Goal: Task Accomplishment & Management: Manage account settings

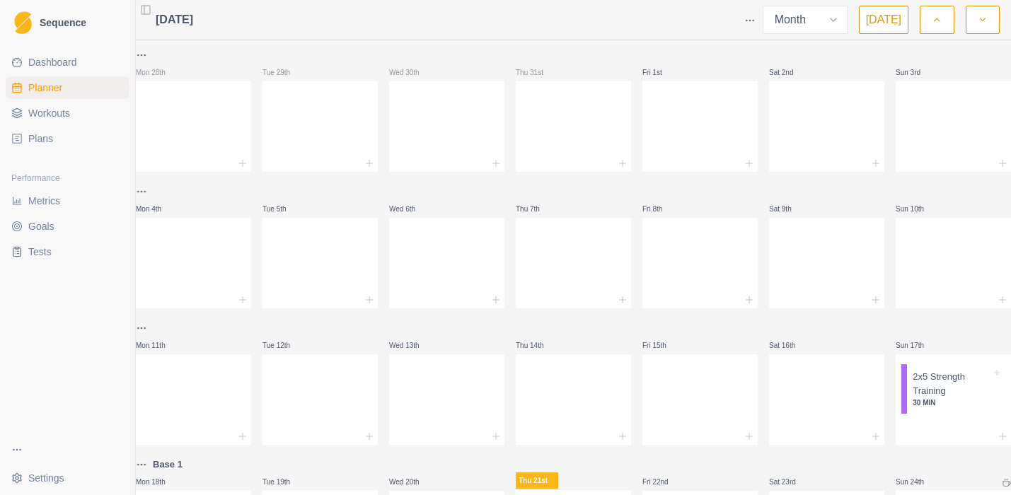
select select "month"
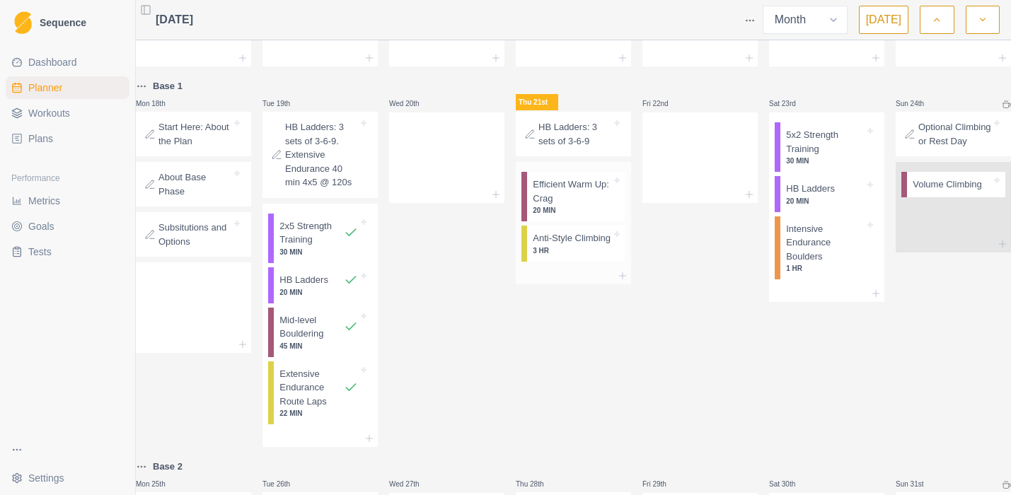
click at [551, 246] on p "Anti-Style Climbing" at bounding box center [572, 238] width 78 height 14
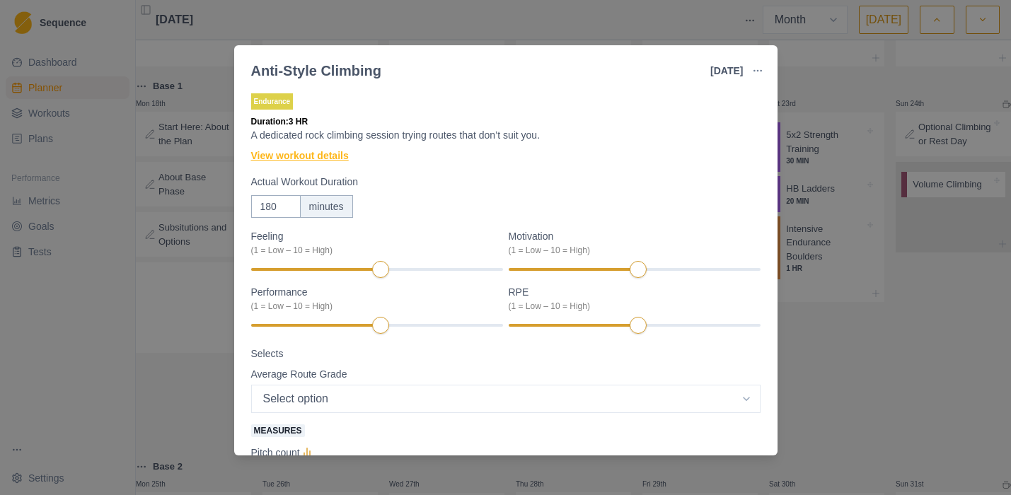
click at [312, 156] on link "View workout details" at bounding box center [300, 156] width 98 height 15
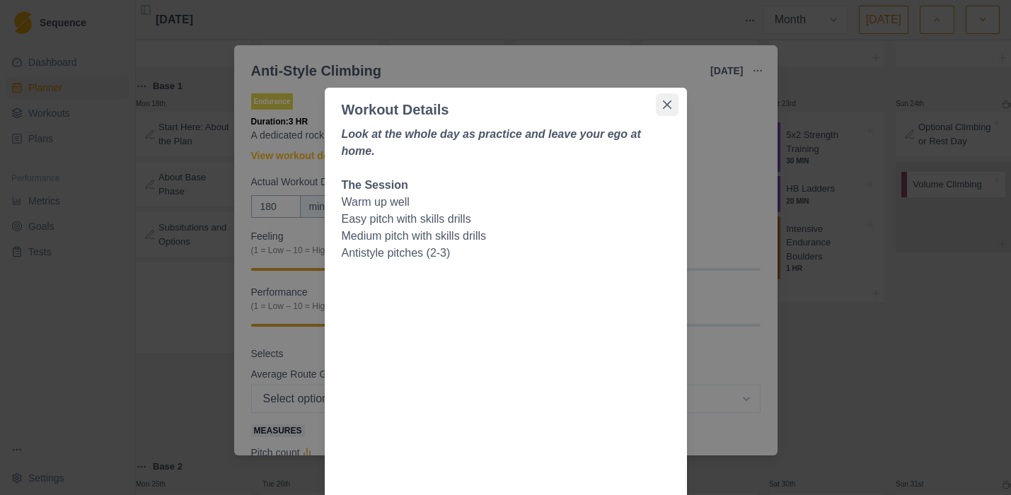
click at [664, 108] on icon "Close" at bounding box center [667, 104] width 8 height 8
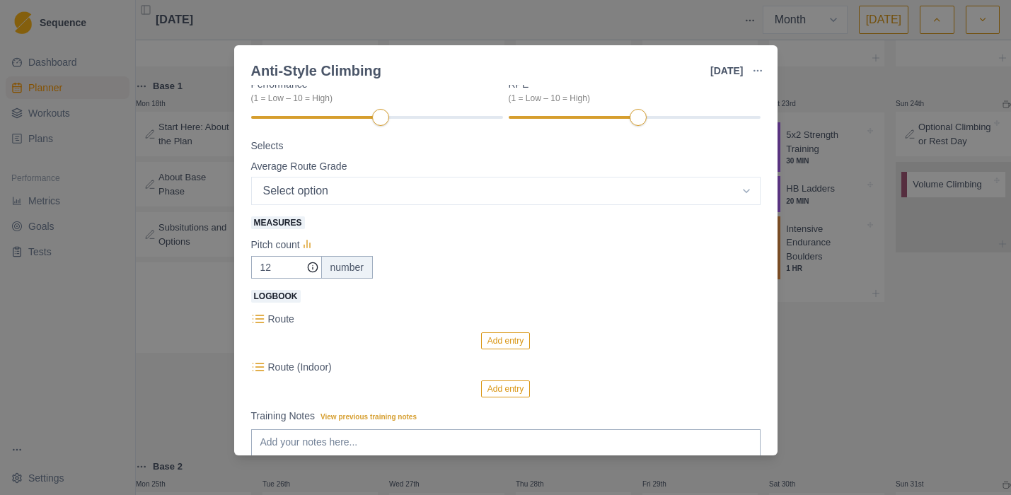
scroll to position [206, 0]
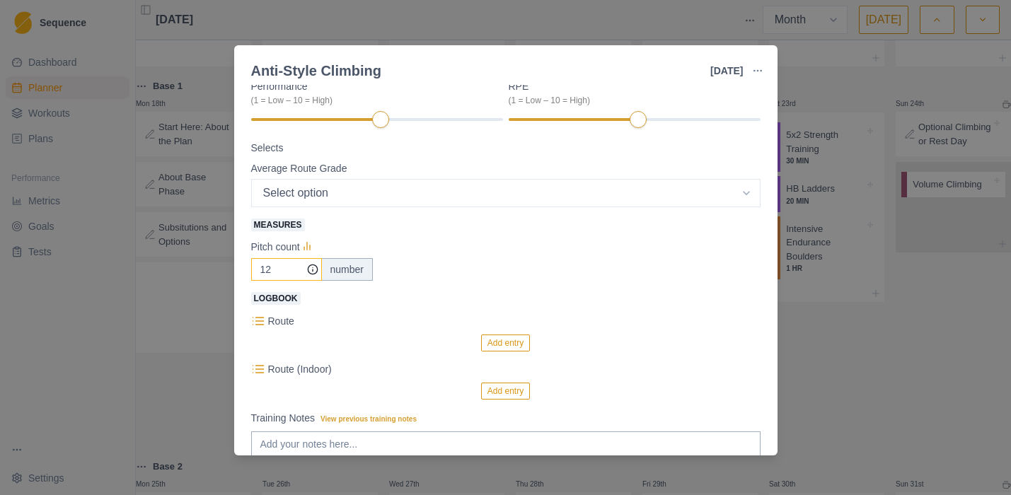
click at [274, 270] on input "12" at bounding box center [286, 269] width 71 height 23
type input "10"
click at [342, 442] on textarea "Training Notes View previous training notes" at bounding box center [505, 460] width 509 height 57
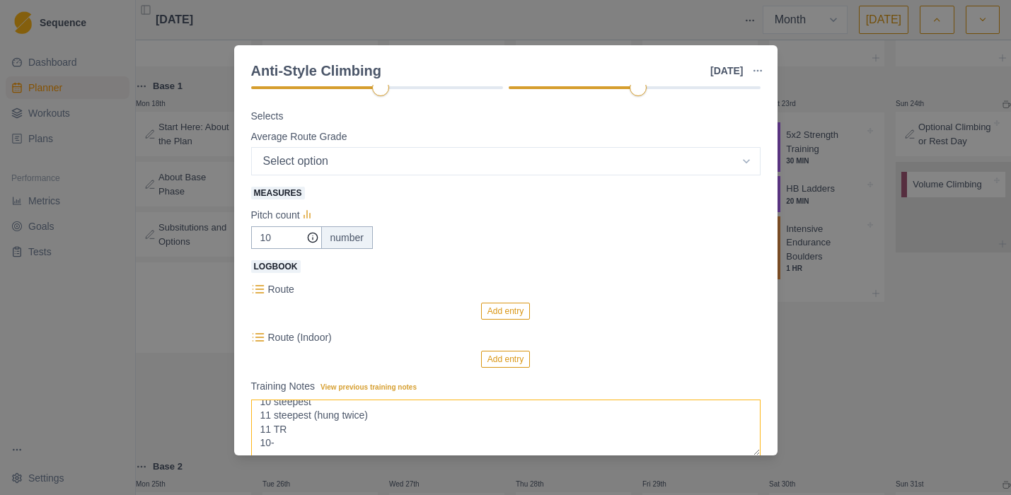
scroll to position [71, 0]
click at [284, 437] on textarea "Stone Age [DEMOGRAPHIC_DATA].9 u/d 10- u/d (dihedral) 10 vert 10 steepest 11 st…" at bounding box center [505, 428] width 509 height 57
type textarea "Stone Age [DEMOGRAPHIC_DATA].9 u/d 10- u/d (dihedral) 10 vert 10 steepest 11 st…"
click at [280, 290] on p "Route" at bounding box center [281, 289] width 26 height 15
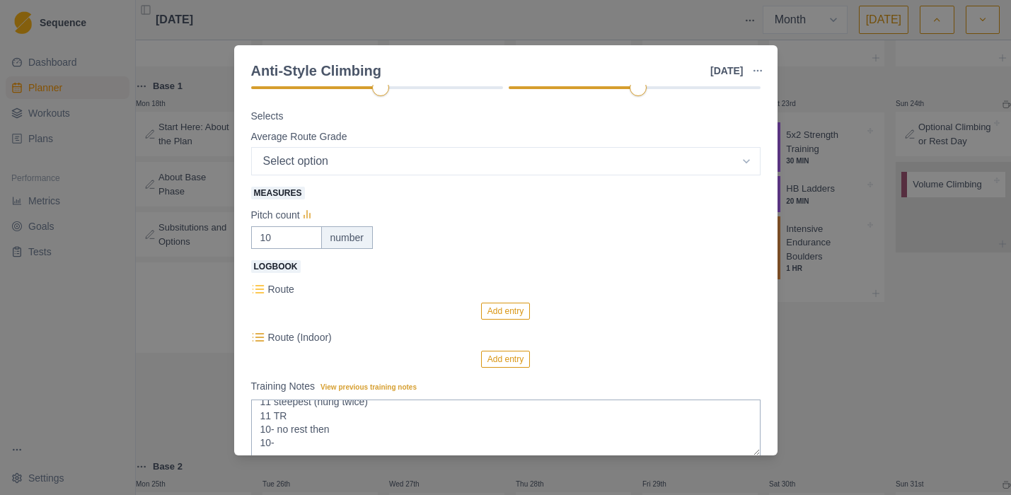
click at [258, 289] on line at bounding box center [259, 289] width 8 height 0
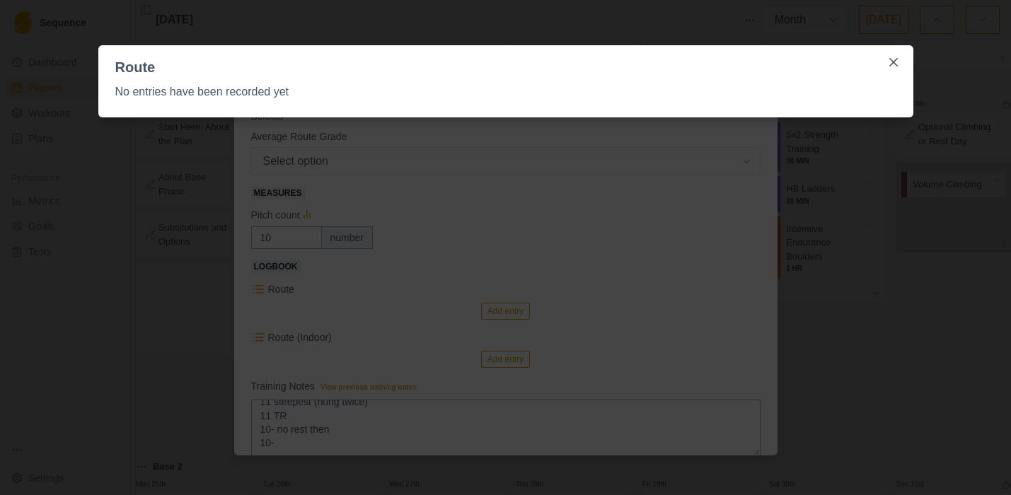
click at [321, 91] on p "No entries have been recorded yet" at bounding box center [505, 92] width 781 height 17
click at [899, 63] on button "Close" at bounding box center [893, 62] width 23 height 23
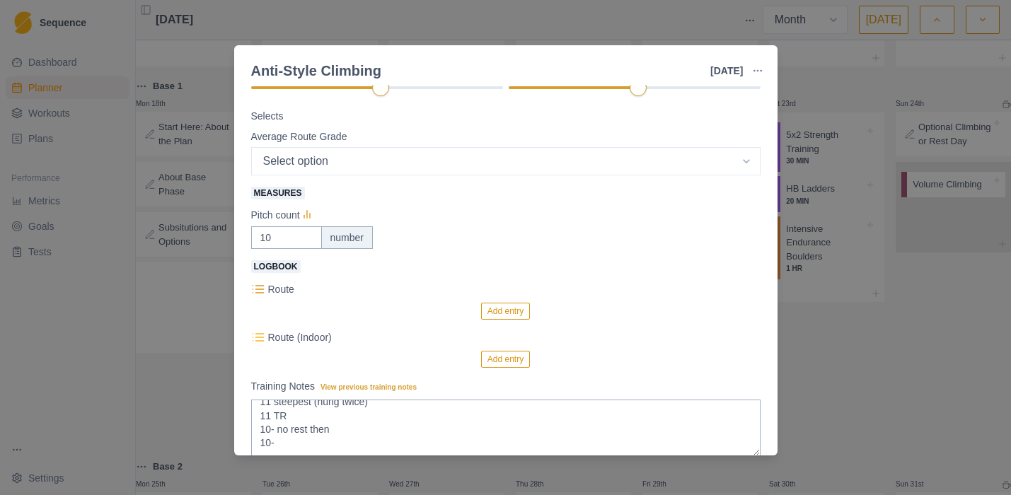
click at [255, 338] on line at bounding box center [259, 338] width 8 height 0
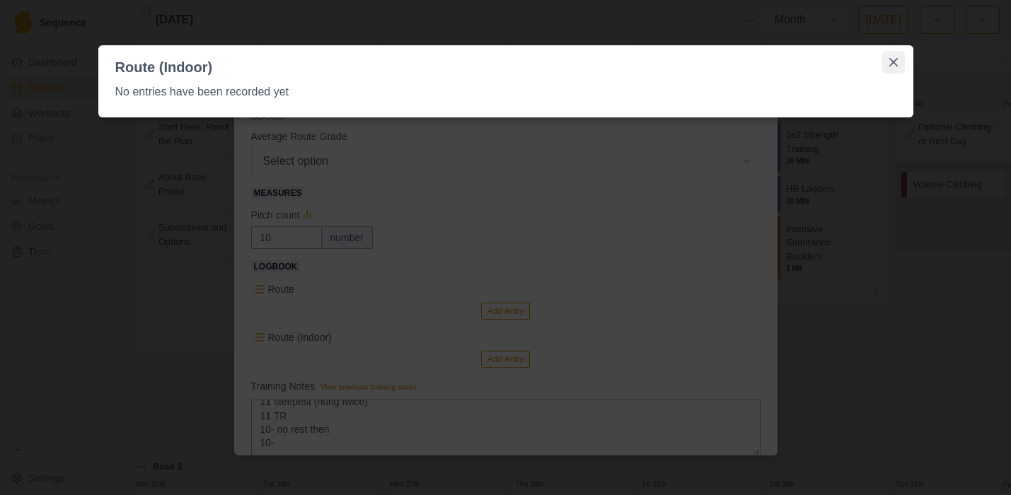
click at [892, 59] on icon "Close" at bounding box center [893, 62] width 8 height 8
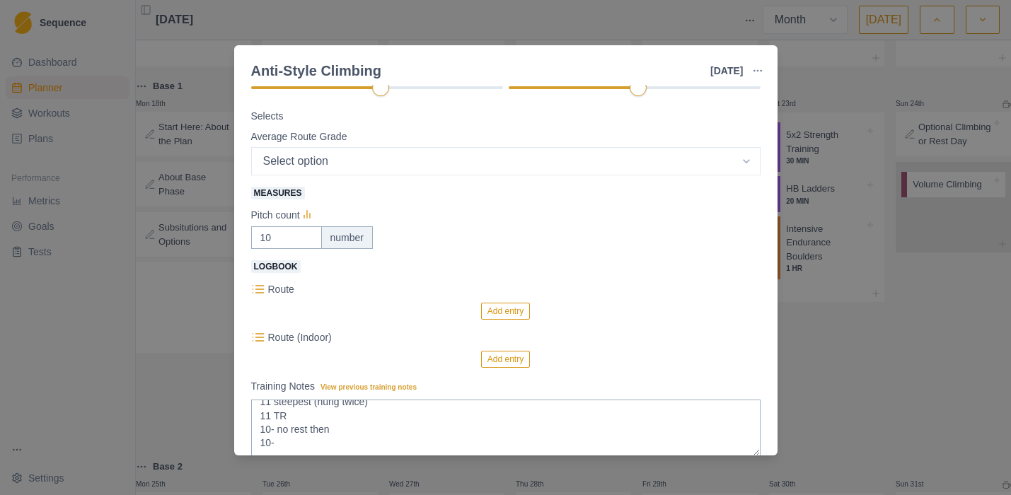
click at [504, 359] on button "Add entry" at bounding box center [505, 359] width 49 height 17
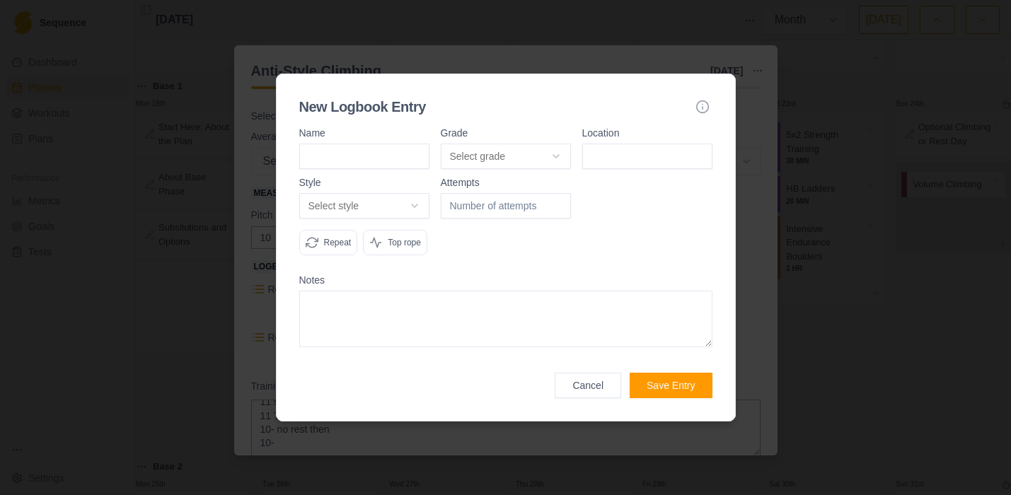
click at [388, 144] on input at bounding box center [364, 156] width 130 height 25
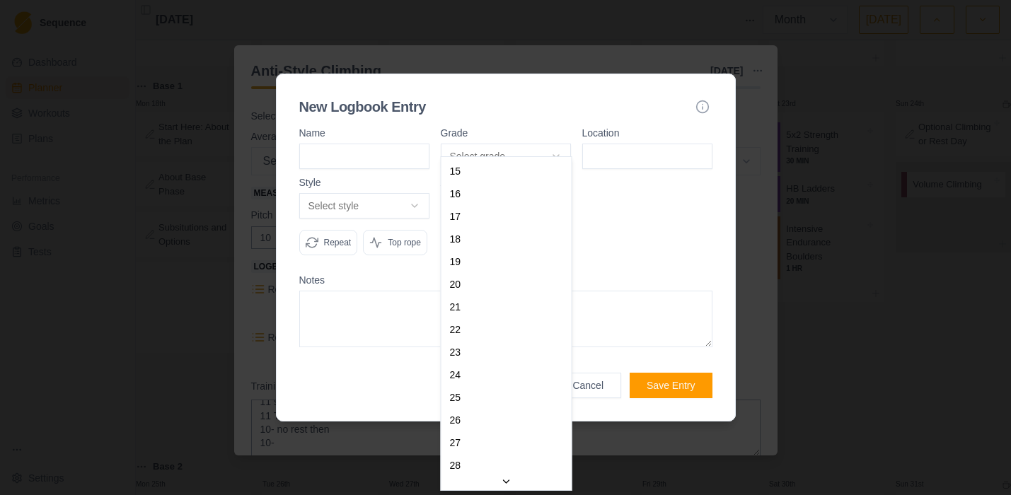
click at [472, 142] on body "Sequence Dashboard Planner Workouts Plans Performance Metrics Goals Tests Setti…" at bounding box center [505, 247] width 1011 height 495
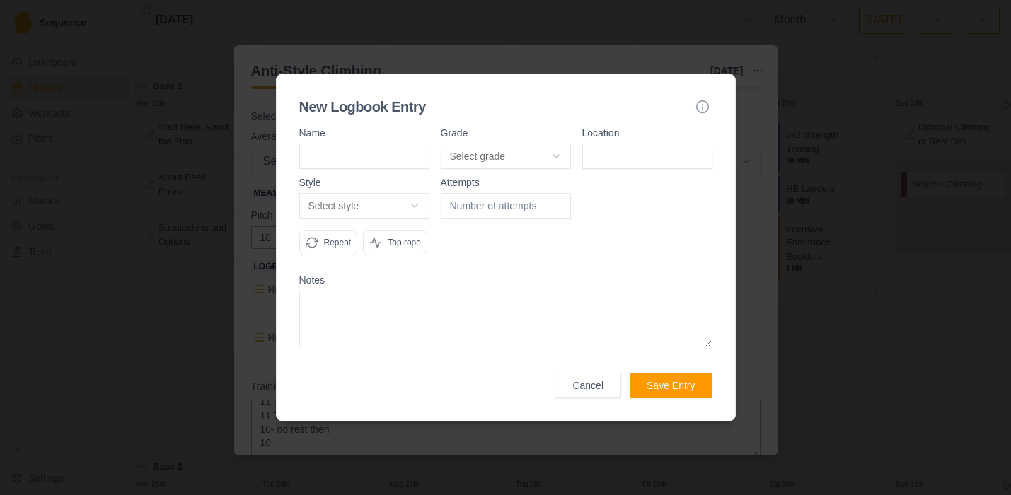
click at [705, 88] on body "Sequence Dashboard Planner Workouts Plans Performance Metrics Goals Tests Setti…" at bounding box center [505, 247] width 1011 height 495
click at [704, 100] on icon "button" at bounding box center [703, 107] width 14 height 14
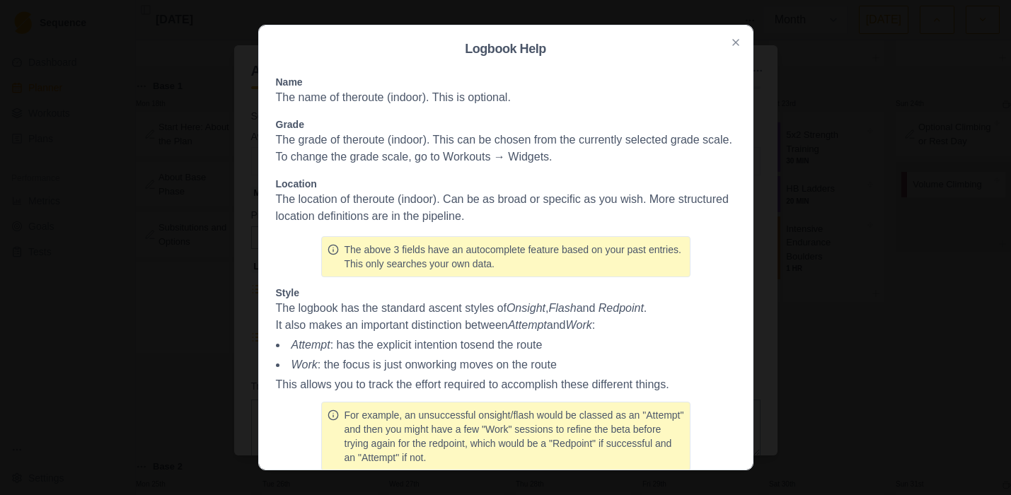
click at [737, 40] on icon "button" at bounding box center [736, 43] width 6 height 6
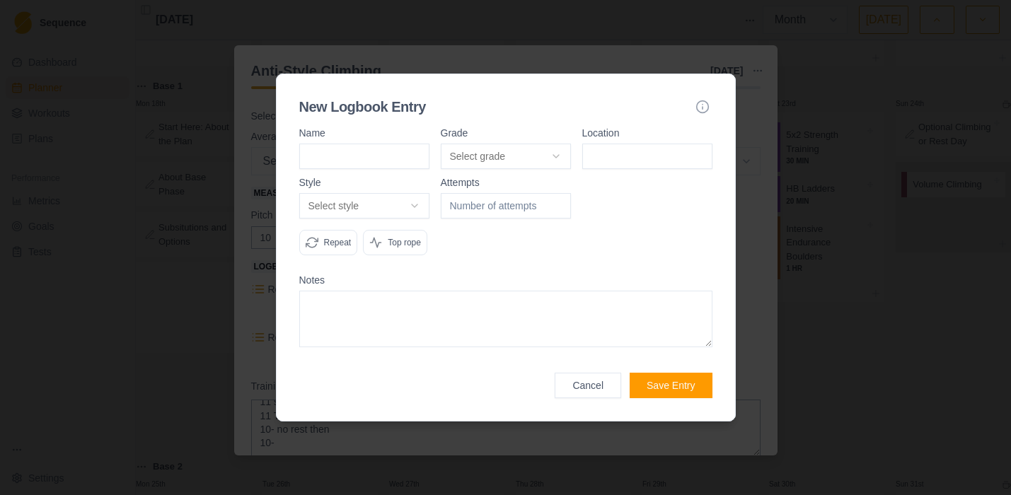
click at [578, 398] on button "Cancel" at bounding box center [588, 385] width 67 height 25
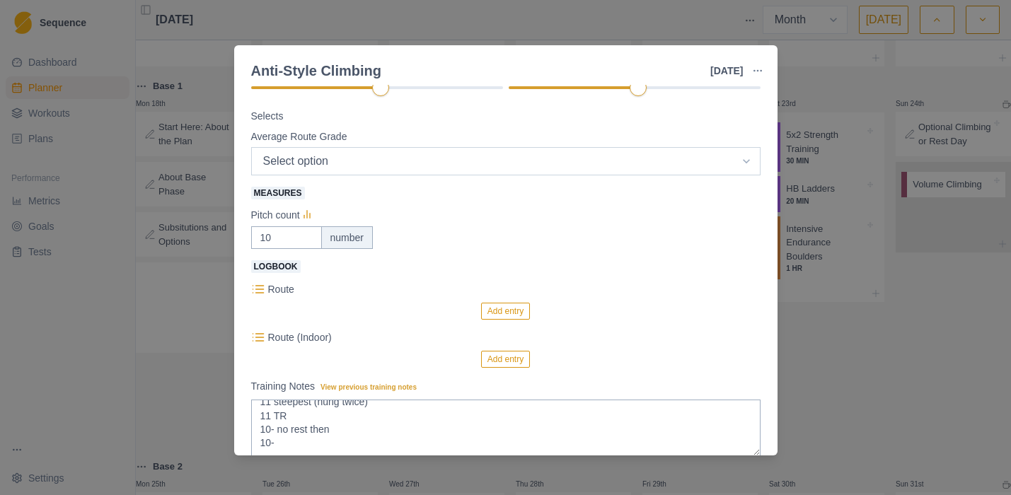
scroll to position [330, 0]
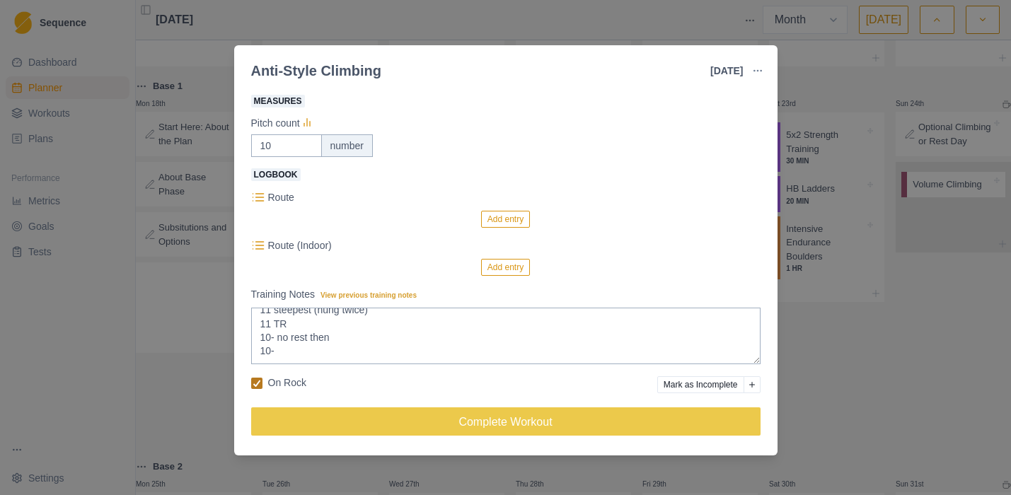
click at [254, 382] on icon at bounding box center [257, 383] width 8 height 7
click at [251, 383] on input "On Rock" at bounding box center [251, 383] width 1 height 1
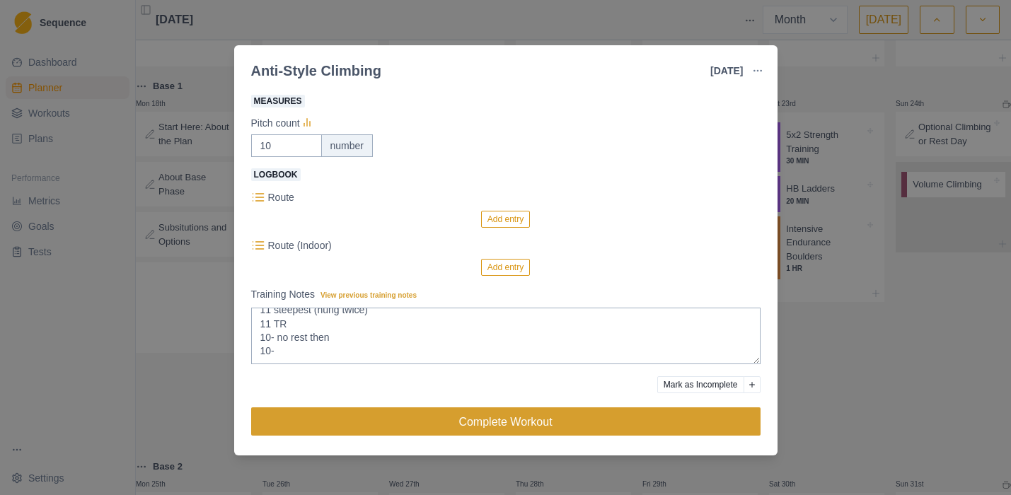
click at [473, 420] on button "Complete Workout" at bounding box center [505, 422] width 509 height 28
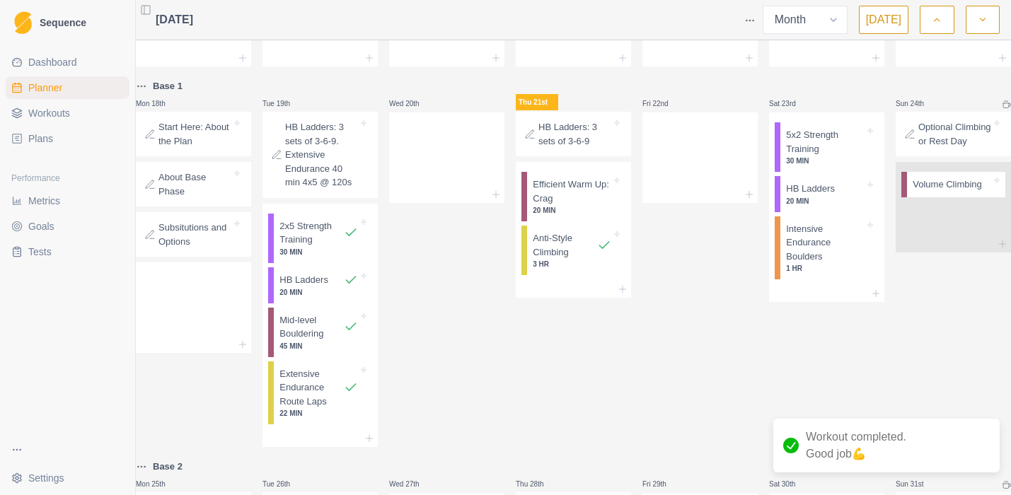
click at [58, 113] on span "Workouts" at bounding box center [49, 113] width 42 height 14
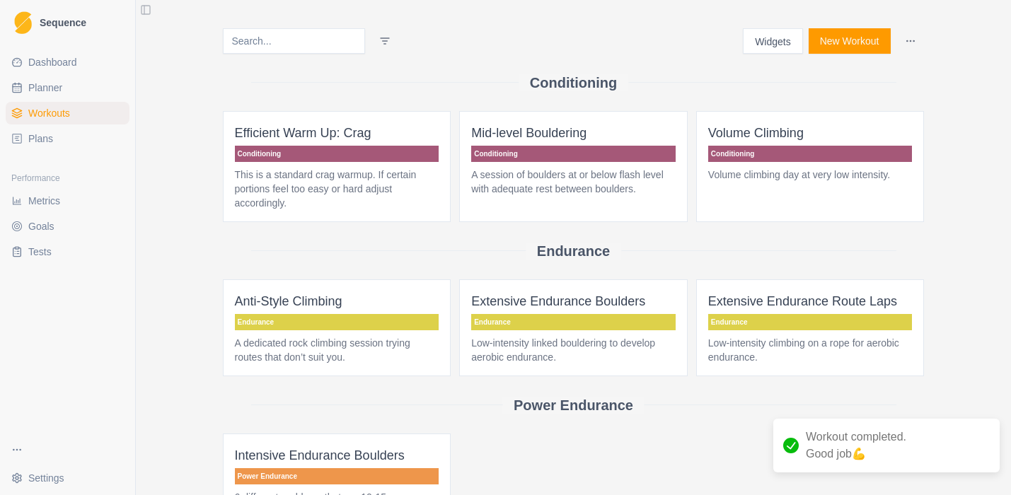
click at [780, 45] on button "Widgets" at bounding box center [773, 40] width 60 height 25
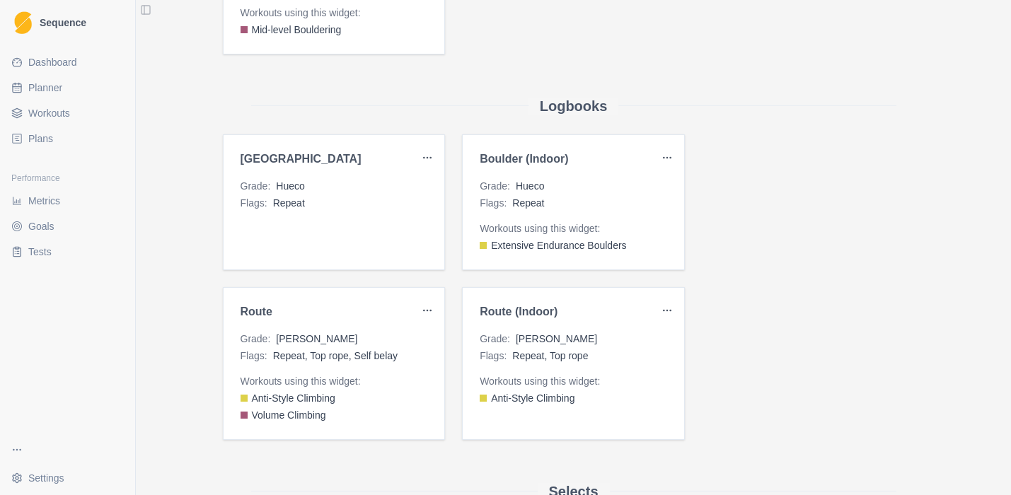
scroll to position [916, 0]
click at [616, 342] on div "Grade : [PERSON_NAME]" at bounding box center [574, 337] width 188 height 14
click at [670, 306] on html "Sequence Dashboard Planner Workouts Plans Performance Metrics Goals Tests Setti…" at bounding box center [505, 247] width 1011 height 495
click at [607, 337] on div "Edit" at bounding box center [634, 338] width 84 height 23
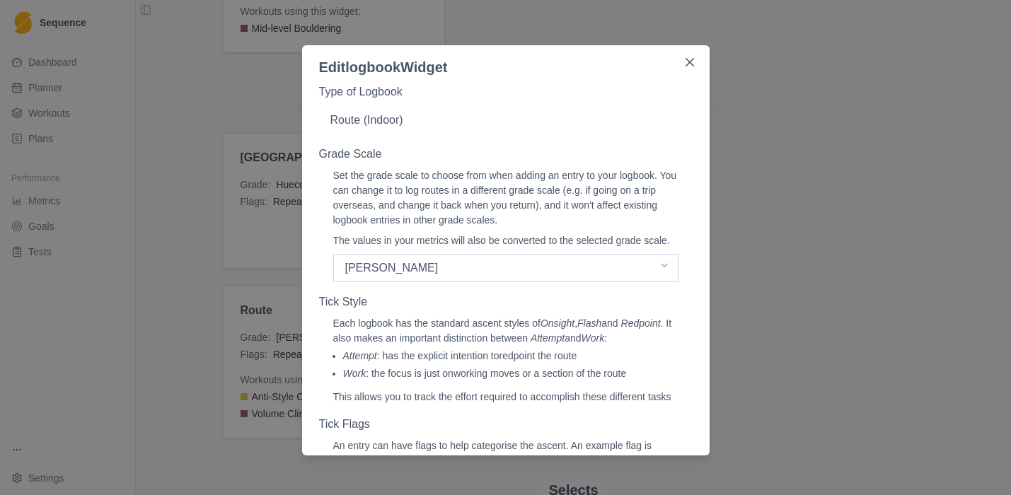
click at [396, 282] on select "Select a grade scale [PERSON_NAME] French YDS" at bounding box center [505, 268] width 345 height 28
select select "yds"
click at [333, 269] on select "Select a grade scale [PERSON_NAME] French YDS" at bounding box center [505, 268] width 345 height 28
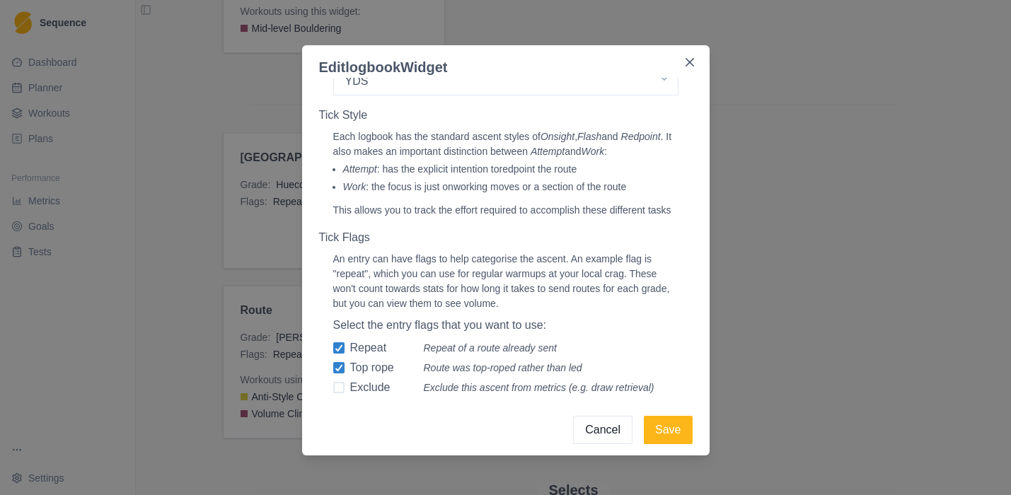
scroll to position [231, 0]
click at [681, 428] on button "Save" at bounding box center [668, 430] width 48 height 28
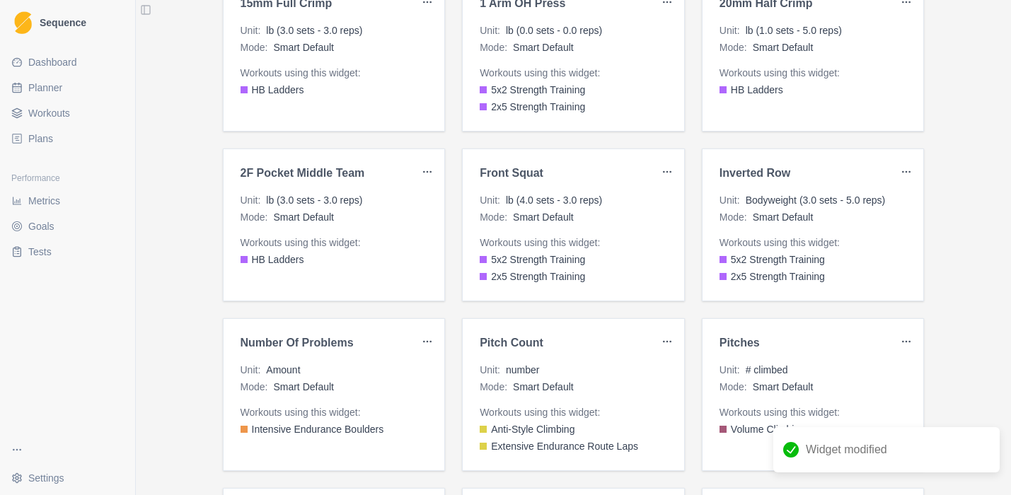
scroll to position [0, 0]
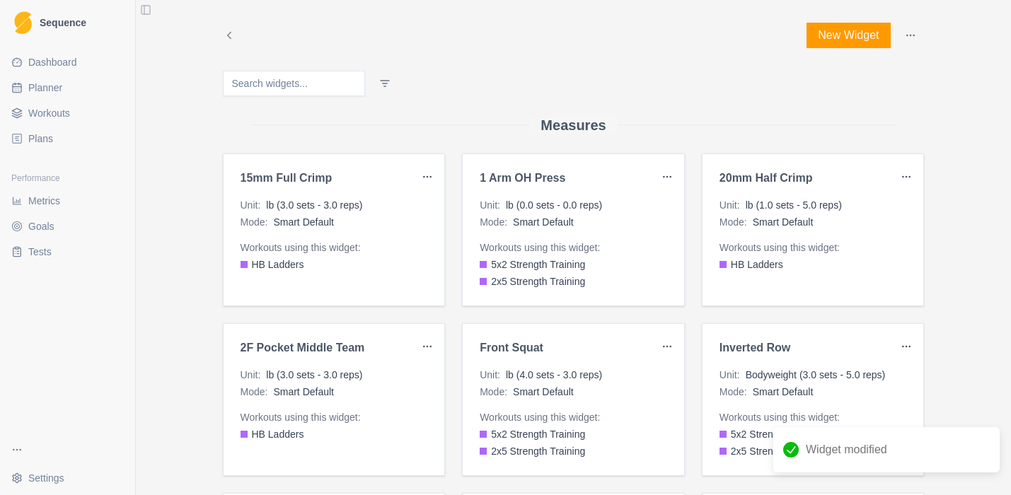
click at [37, 88] on span "Planner" at bounding box center [45, 88] width 34 height 14
select select "month"
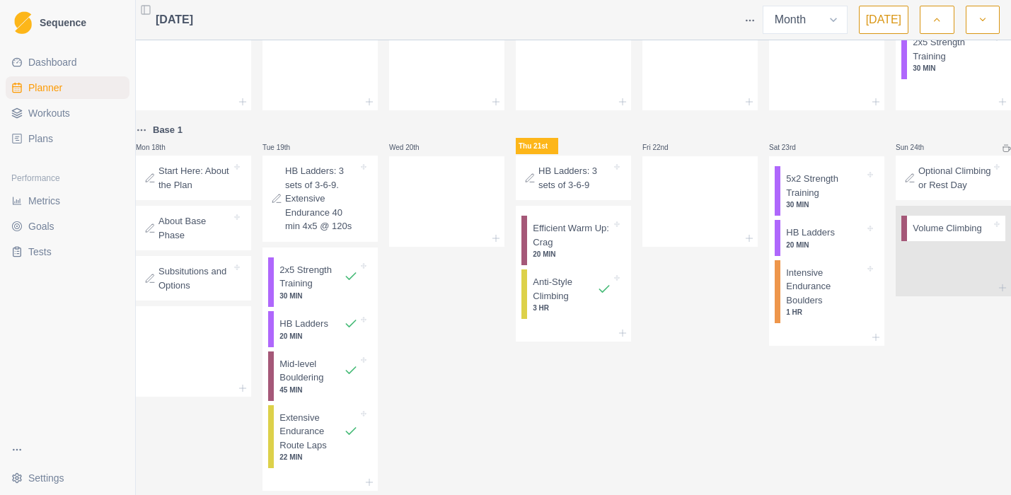
scroll to position [336, 0]
click at [558, 296] on p "Anti-Style Climbing" at bounding box center [565, 288] width 64 height 28
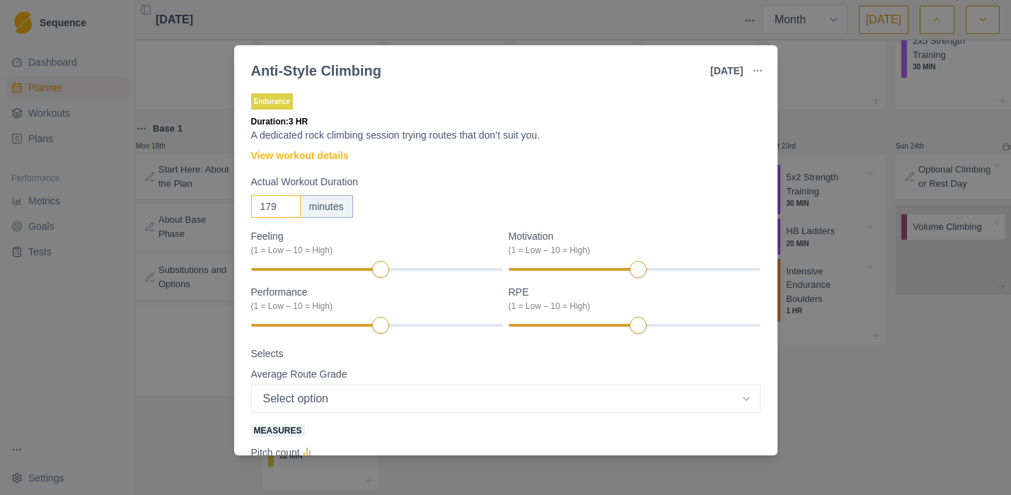
click at [286, 212] on input "179" at bounding box center [276, 206] width 50 height 23
click at [286, 208] on input "178" at bounding box center [276, 206] width 50 height 23
click at [286, 208] on input "177" at bounding box center [276, 206] width 50 height 23
click at [286, 208] on input "176" at bounding box center [276, 206] width 50 height 23
click at [286, 208] on input "175" at bounding box center [276, 206] width 50 height 23
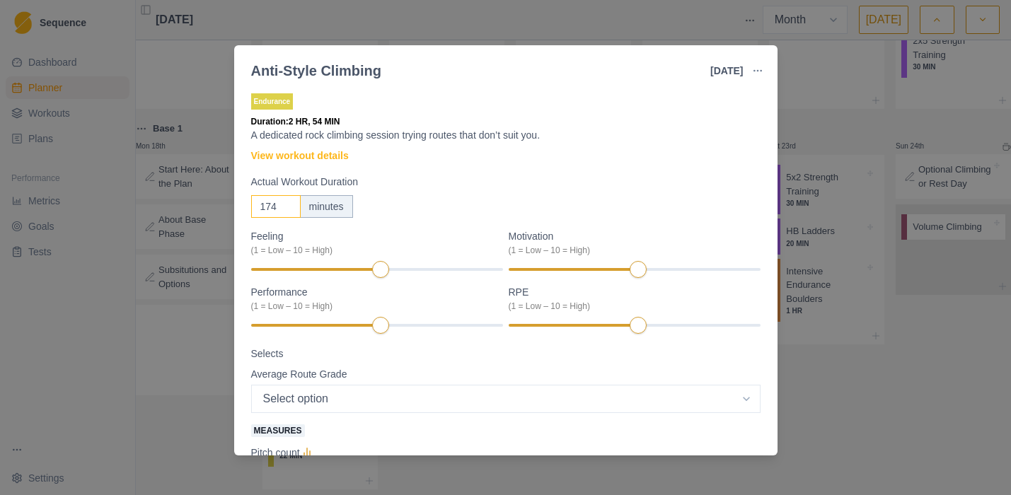
click at [286, 208] on input "174" at bounding box center [276, 206] width 50 height 23
click at [286, 208] on input "173" at bounding box center [276, 206] width 50 height 23
click at [286, 208] on input "172" at bounding box center [276, 206] width 50 height 23
click at [286, 208] on input "171" at bounding box center [276, 206] width 50 height 23
click at [286, 208] on input "170" at bounding box center [276, 206] width 50 height 23
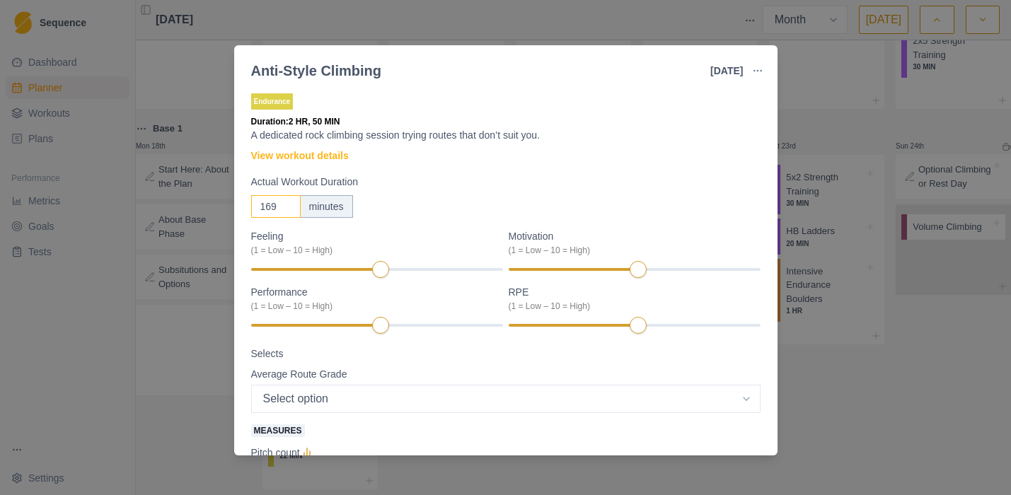
click at [286, 208] on input "169" at bounding box center [276, 206] width 50 height 23
click at [286, 208] on input "168" at bounding box center [276, 206] width 50 height 23
click at [286, 208] on input "167" at bounding box center [276, 206] width 50 height 23
click at [286, 208] on input "166" at bounding box center [276, 206] width 50 height 23
click at [286, 208] on input "165" at bounding box center [276, 206] width 50 height 23
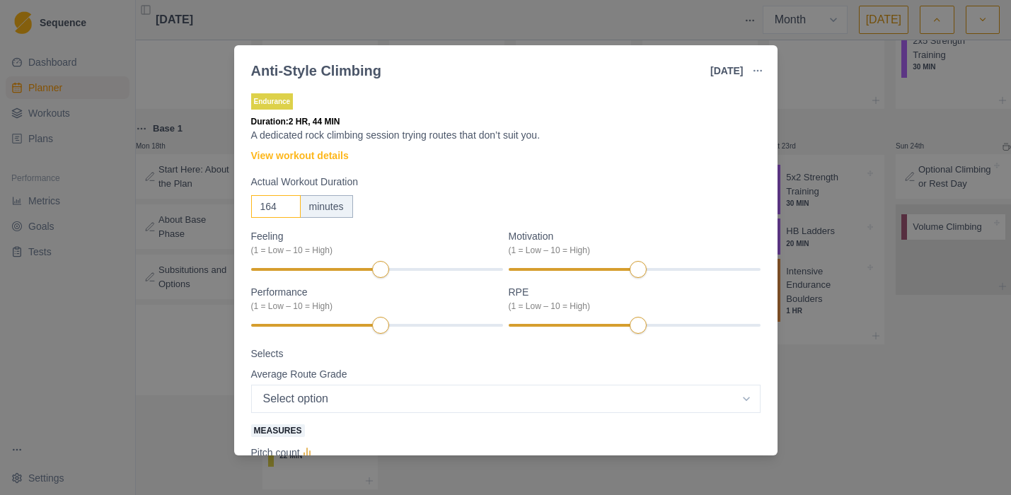
click at [286, 208] on input "164" at bounding box center [276, 206] width 50 height 23
click at [286, 208] on input "163" at bounding box center [276, 206] width 50 height 23
click at [286, 208] on input "162" at bounding box center [276, 206] width 50 height 23
click at [286, 208] on input "161" at bounding box center [276, 206] width 50 height 23
click at [286, 208] on input "160" at bounding box center [276, 206] width 50 height 23
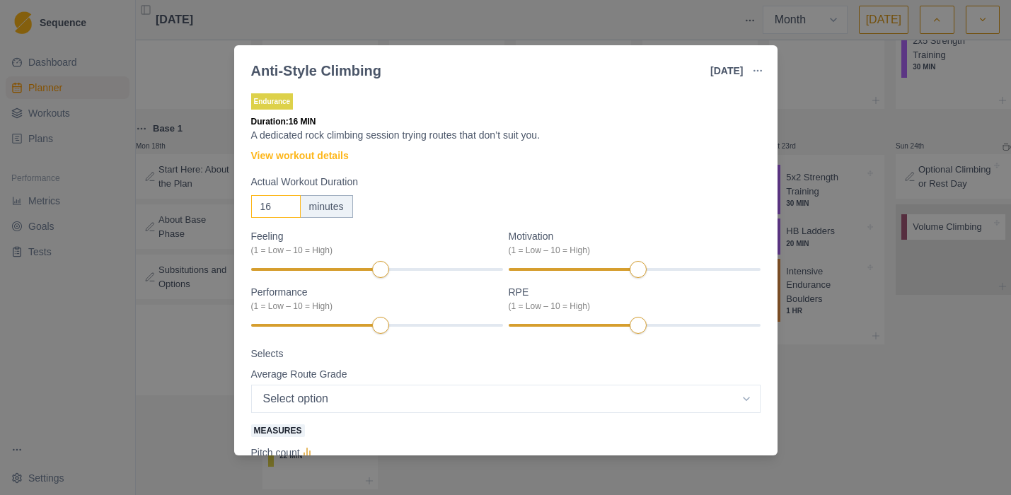
type input "1"
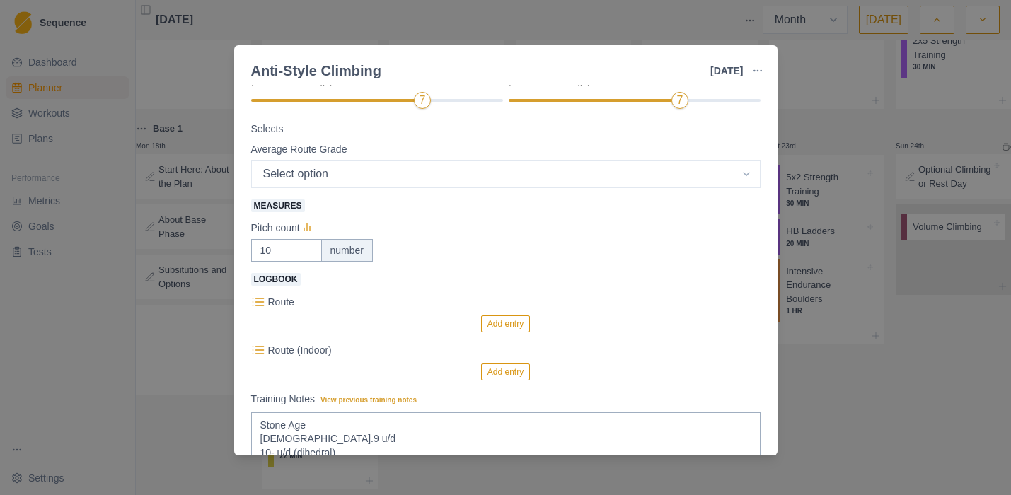
scroll to position [259, 0]
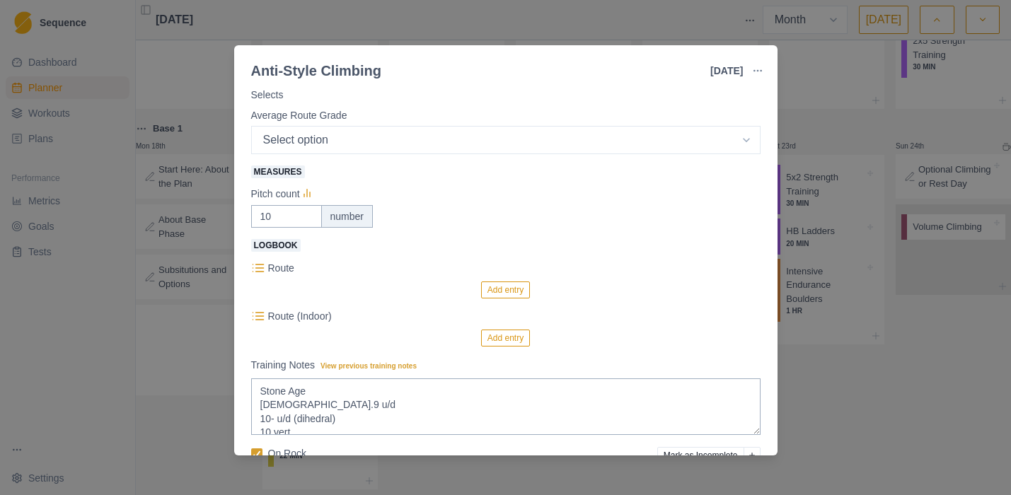
type input "60"
click at [508, 335] on button "Add entry" at bounding box center [505, 338] width 49 height 17
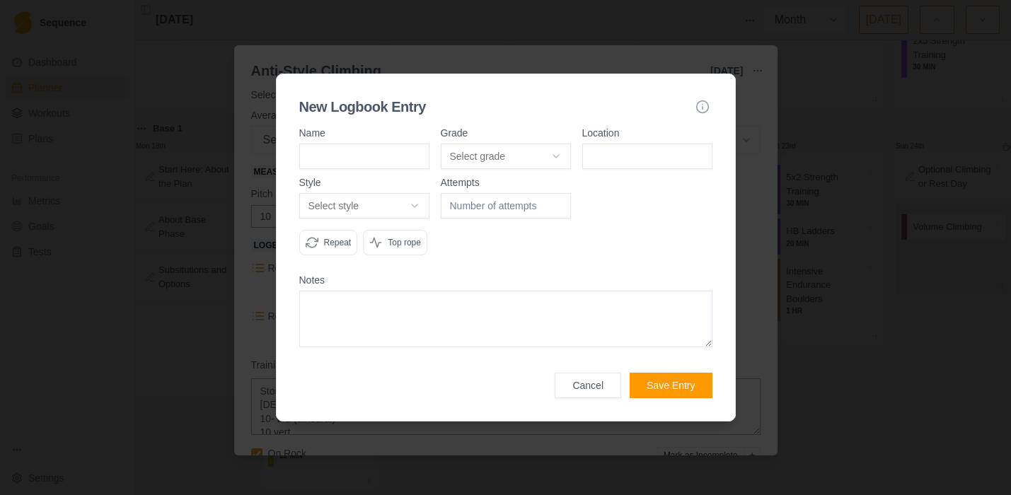
click at [504, 138] on body "Sequence Dashboard Planner Workouts Plans Performance Metrics Goals Tests Setti…" at bounding box center [505, 247] width 1011 height 495
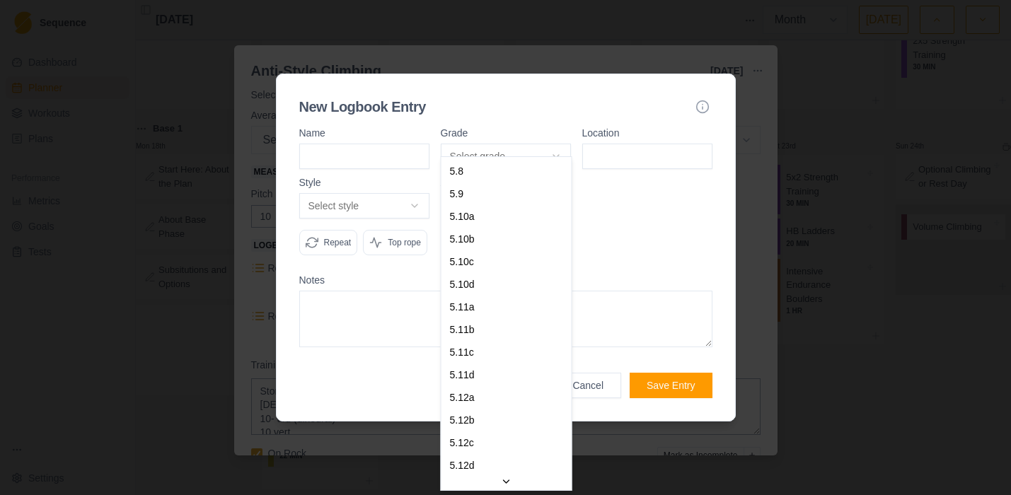
select select "a6710177-d529-4de8-9daa-fd2de67eba40"
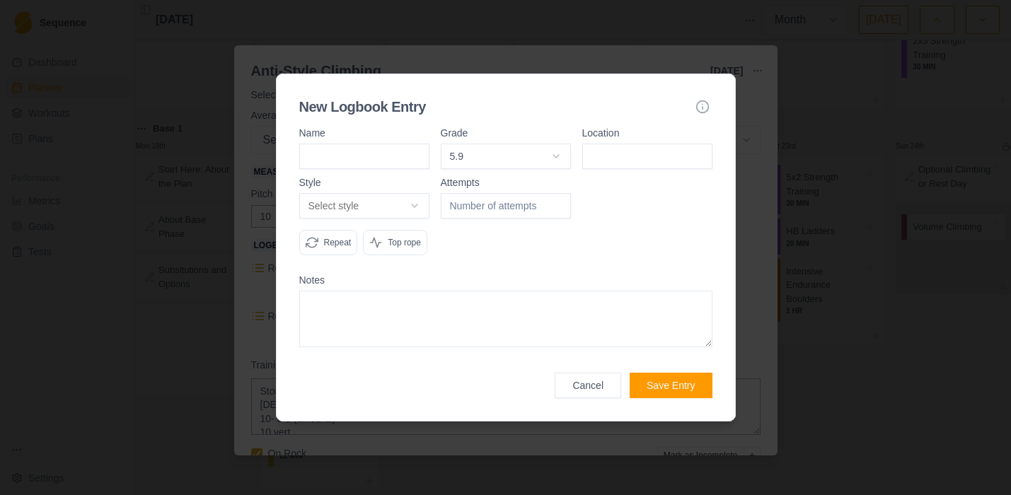
click at [612, 144] on input at bounding box center [647, 156] width 130 height 25
type input "[GEOGRAPHIC_DATA]"
click at [332, 190] on body "Sequence Dashboard Planner Workouts Plans Performance Metrics Goals Tests Setti…" at bounding box center [505, 247] width 1011 height 495
click at [664, 398] on button "Save Entry" at bounding box center [671, 385] width 82 height 25
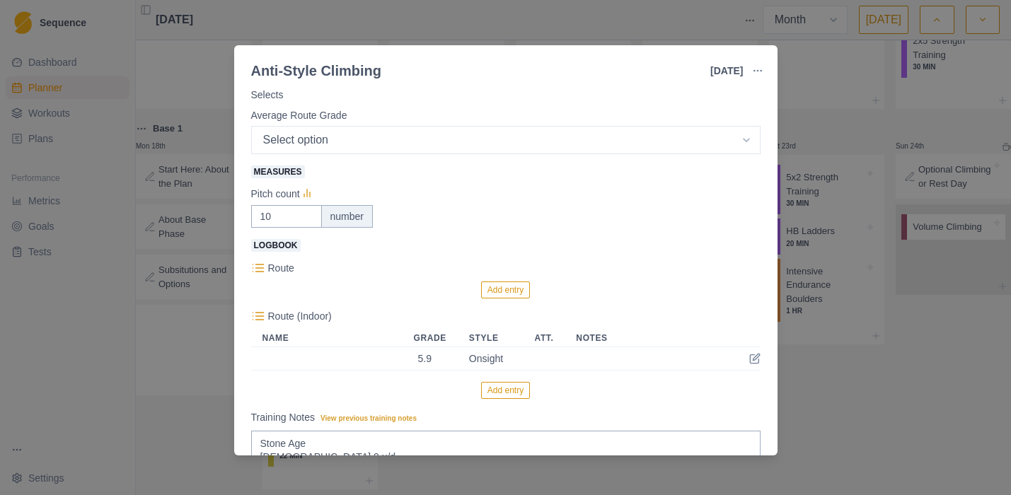
click at [510, 392] on button "Add entry" at bounding box center [505, 390] width 49 height 17
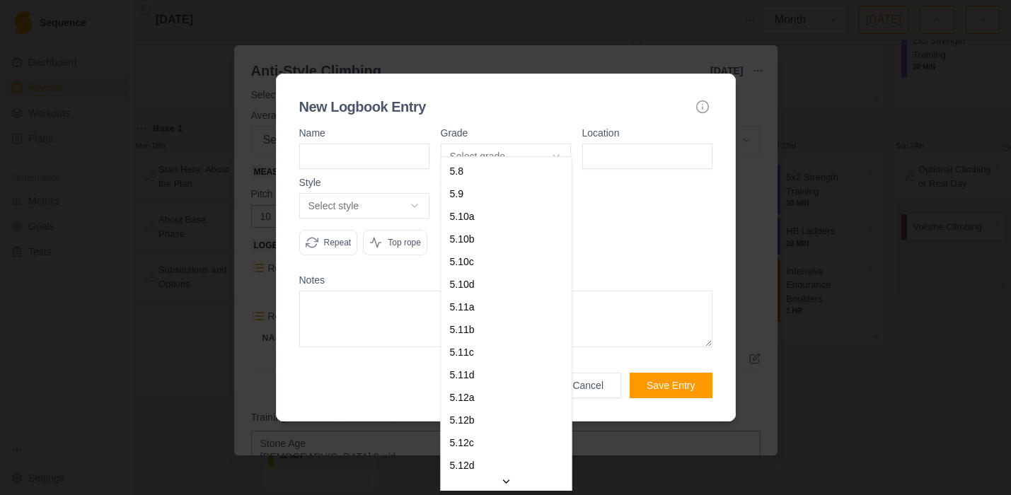
click at [490, 134] on body "Sequence Dashboard Planner Workouts Plans Performance Metrics Goals Tests Setti…" at bounding box center [505, 247] width 1011 height 495
select select "a6710177-d529-4de8-9daa-fd2de67eba40"
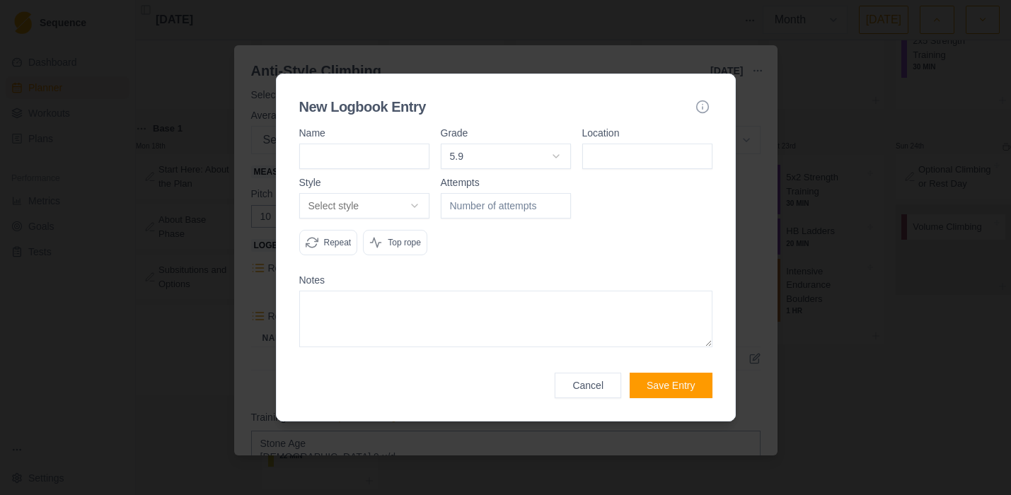
click at [613, 144] on input at bounding box center [647, 156] width 130 height 25
type input "[GEOGRAPHIC_DATA]"
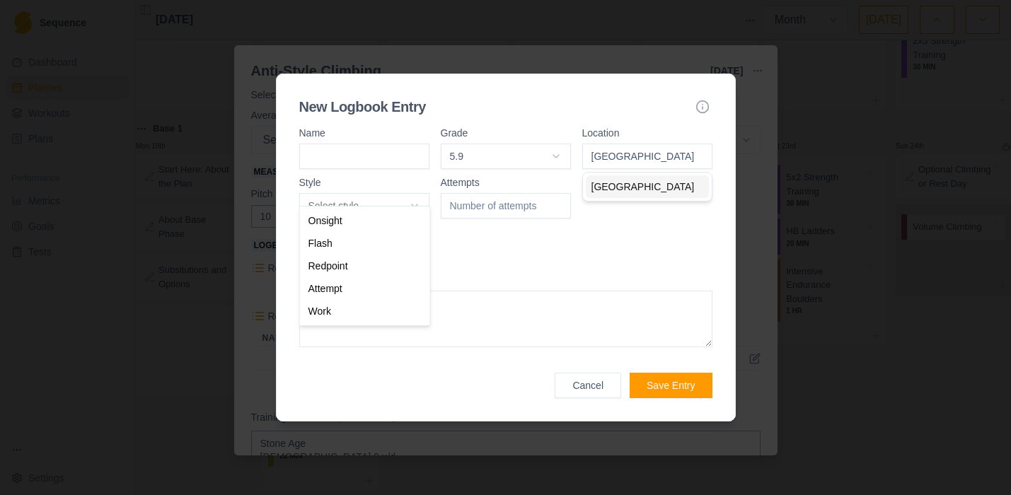
click at [359, 185] on body "Sequence Dashboard Planner Workouts Plans Performance Metrics Goals Tests Setti…" at bounding box center [505, 247] width 1011 height 495
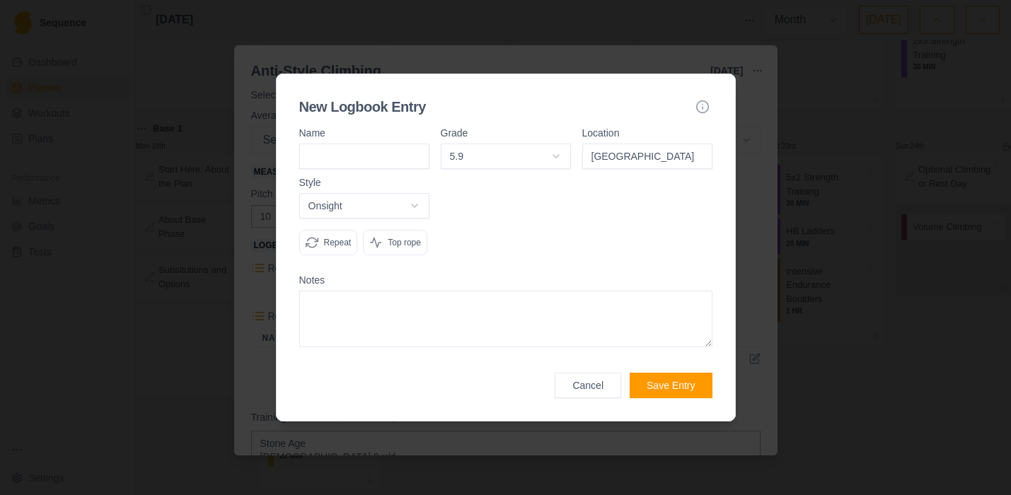
click at [341, 317] on textarea at bounding box center [505, 319] width 413 height 57
type textarea "downclimb"
click at [687, 398] on button "Save Entry" at bounding box center [671, 385] width 82 height 25
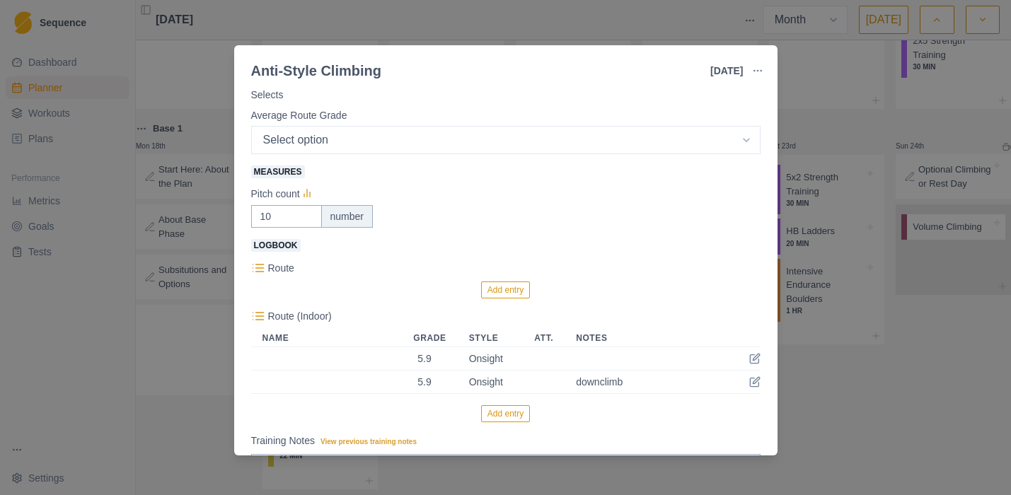
click at [504, 415] on button "Add entry" at bounding box center [505, 413] width 49 height 17
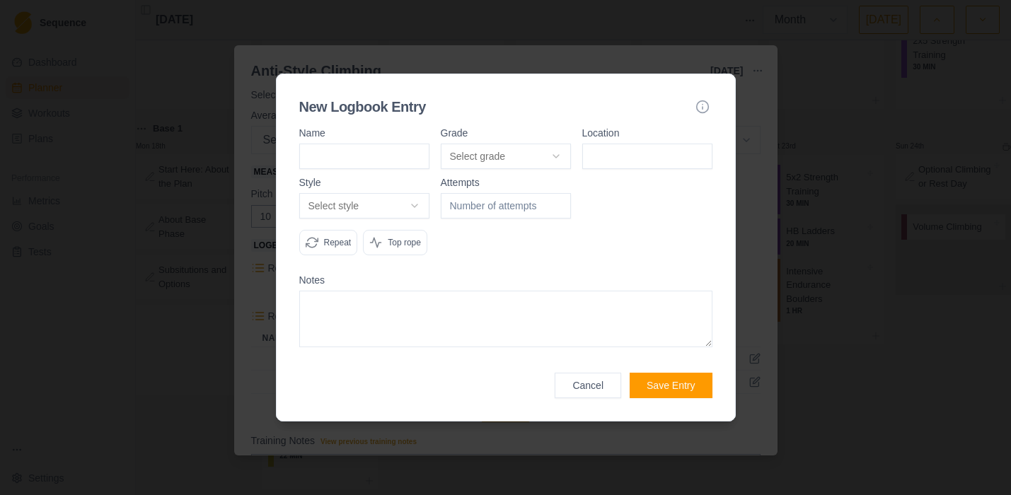
click at [556, 146] on body "Sequence Dashboard Planner Workouts Plans Performance Metrics Goals Tests Setti…" at bounding box center [505, 247] width 1011 height 495
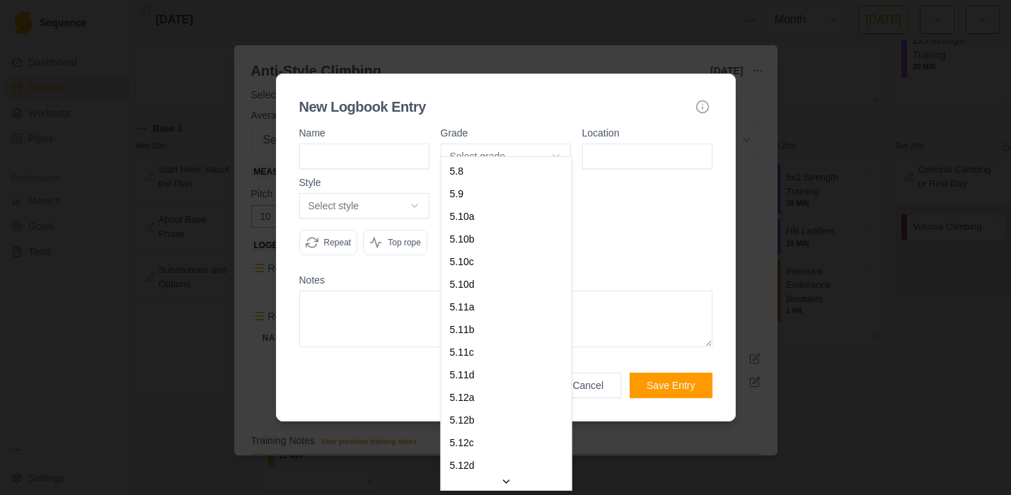
select select "841e9395-8ba2-4200-9142-a48731e75a15"
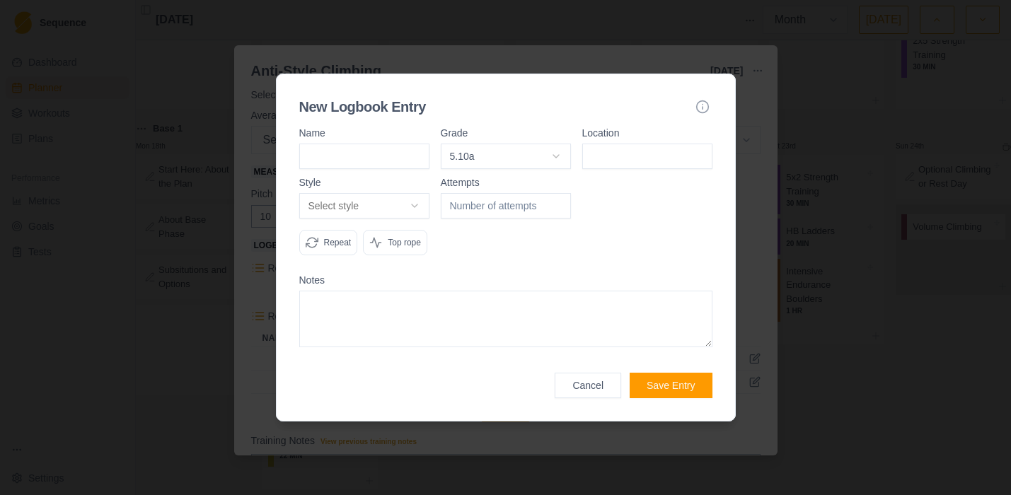
click at [616, 144] on input at bounding box center [647, 156] width 130 height 25
type input "[GEOGRAPHIC_DATA]"
click at [387, 192] on body "Sequence Dashboard Planner Workouts Plans Performance Metrics Goals Tests Setti…" at bounding box center [505, 247] width 1011 height 495
click at [670, 398] on button "Save Entry" at bounding box center [671, 385] width 82 height 25
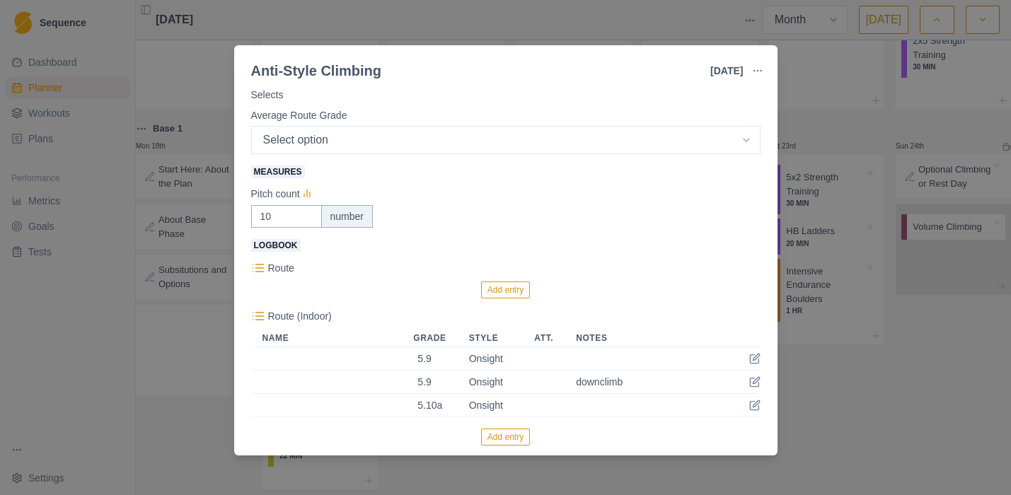
click at [504, 441] on button "Add entry" at bounding box center [505, 437] width 49 height 17
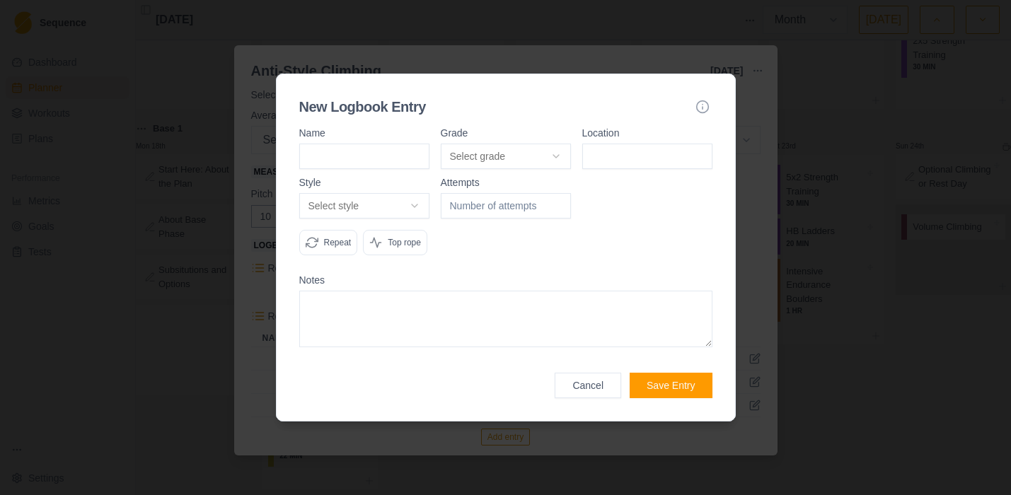
click at [546, 138] on body "Sequence Dashboard Planner Workouts Plans Performance Metrics Goals Tests Setti…" at bounding box center [505, 247] width 1011 height 495
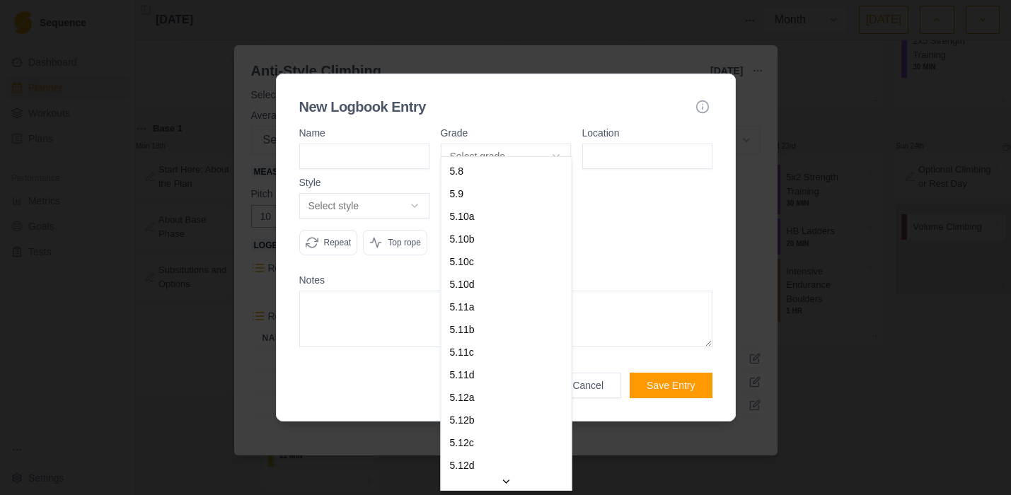
select select "841e9395-8ba2-4200-9142-a48731e75a15"
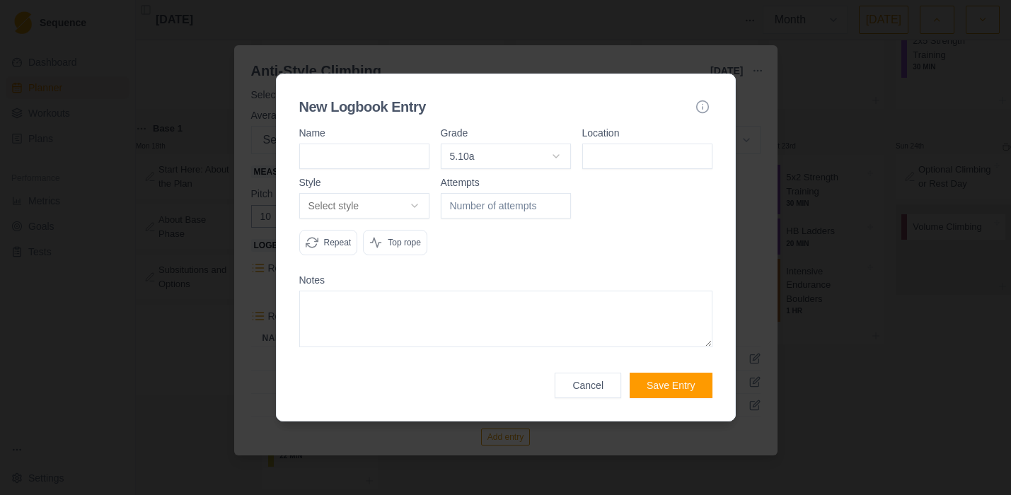
click at [630, 144] on input at bounding box center [647, 156] width 130 height 25
type input "[GEOGRAPHIC_DATA]"
click at [388, 190] on body "Sequence Dashboard Planner Workouts Plans Performance Metrics Goals Tests Setti…" at bounding box center [505, 247] width 1011 height 495
click at [364, 321] on textarea at bounding box center [505, 319] width 413 height 57
type textarea "downclimb"
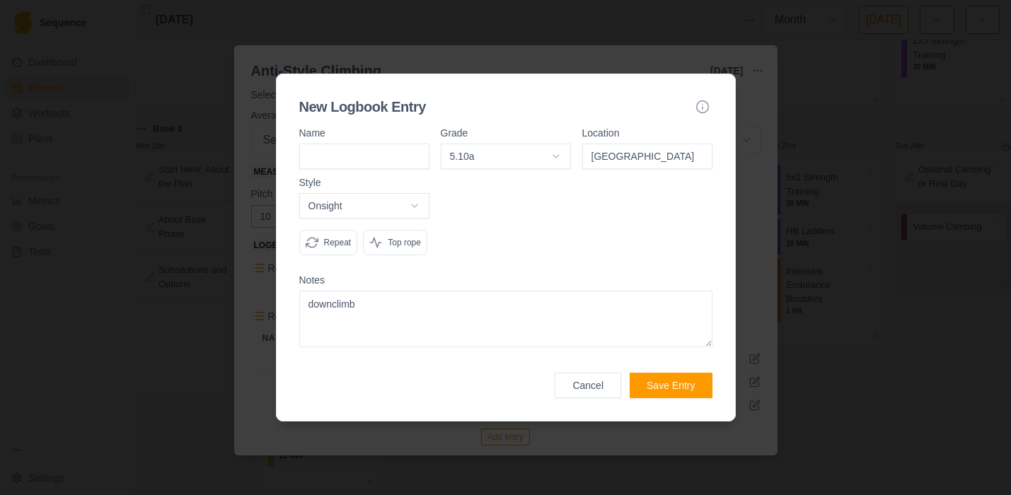
click at [681, 398] on button "Save Entry" at bounding box center [671, 385] width 82 height 25
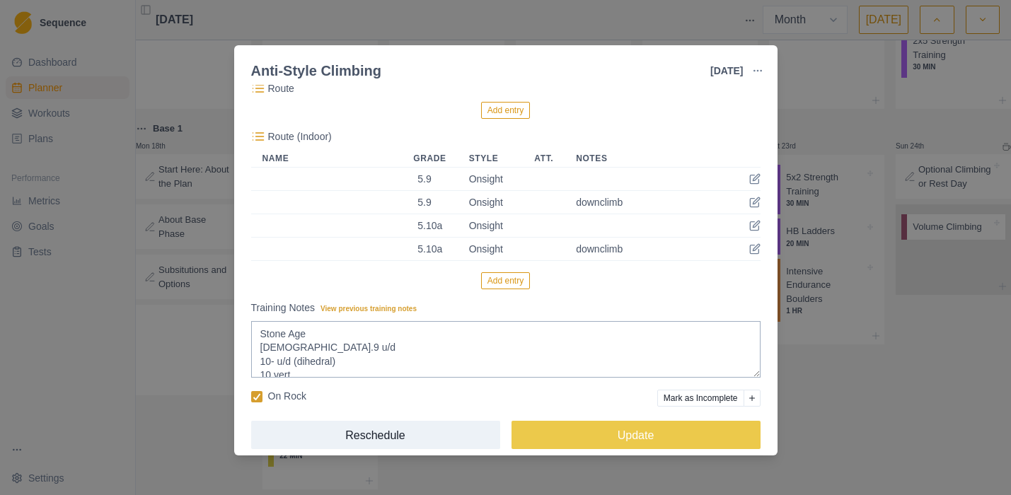
scroll to position [452, 0]
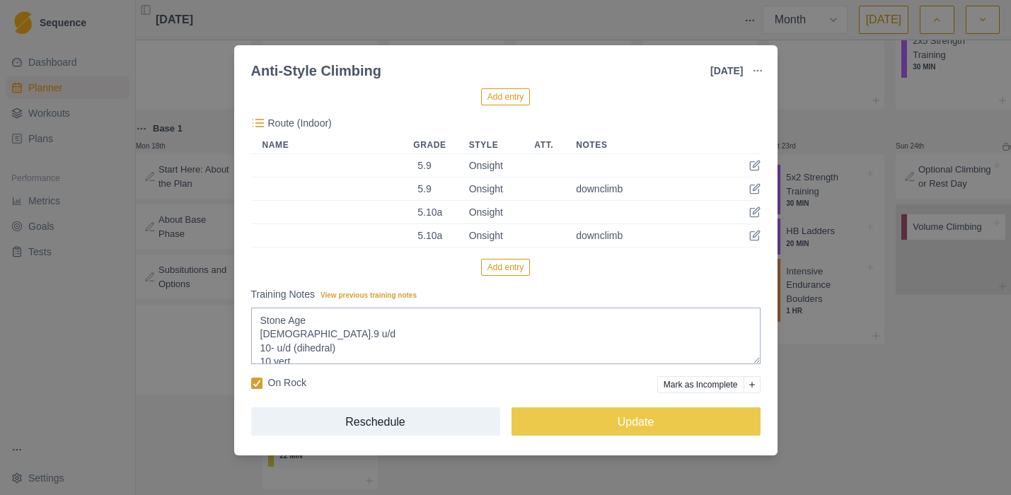
click at [502, 265] on button "Add entry" at bounding box center [505, 267] width 49 height 17
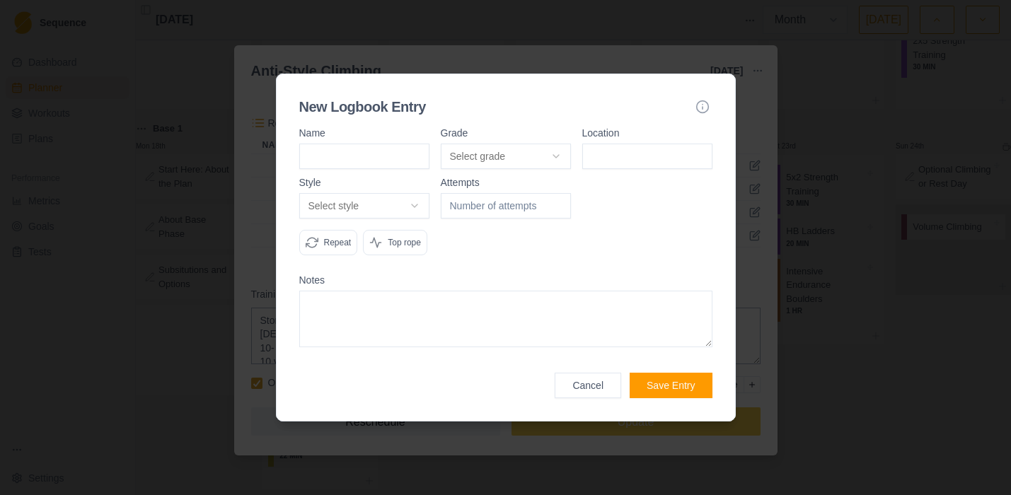
click at [531, 138] on body "Sequence Dashboard Planner Workouts Plans Performance Metrics Goals Tests Setti…" at bounding box center [505, 247] width 1011 height 495
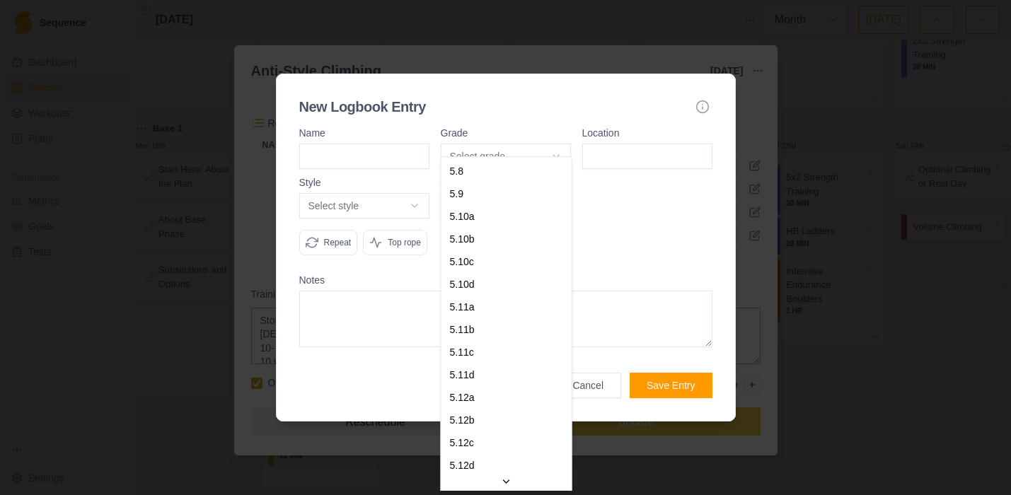
select select "23ce206a-86d7-4db7-8dae-053c7bb456b6"
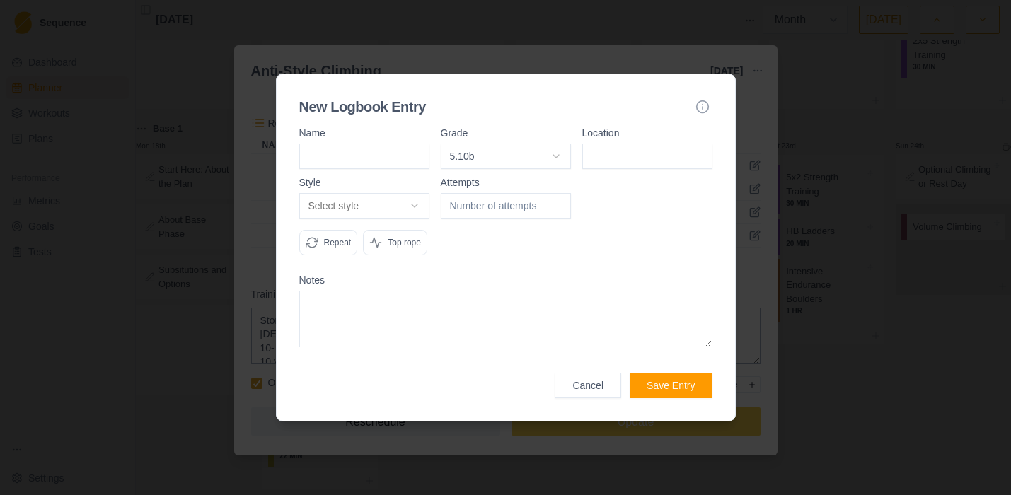
click at [652, 144] on input at bounding box center [647, 156] width 130 height 25
type input "l"
type input "SAN left"
click at [390, 186] on body "Sequence Dashboard Planner Workouts Plans Performance Metrics Goals Tests Setti…" at bounding box center [505, 247] width 1011 height 495
click at [687, 397] on button "Save Entry" at bounding box center [671, 385] width 82 height 25
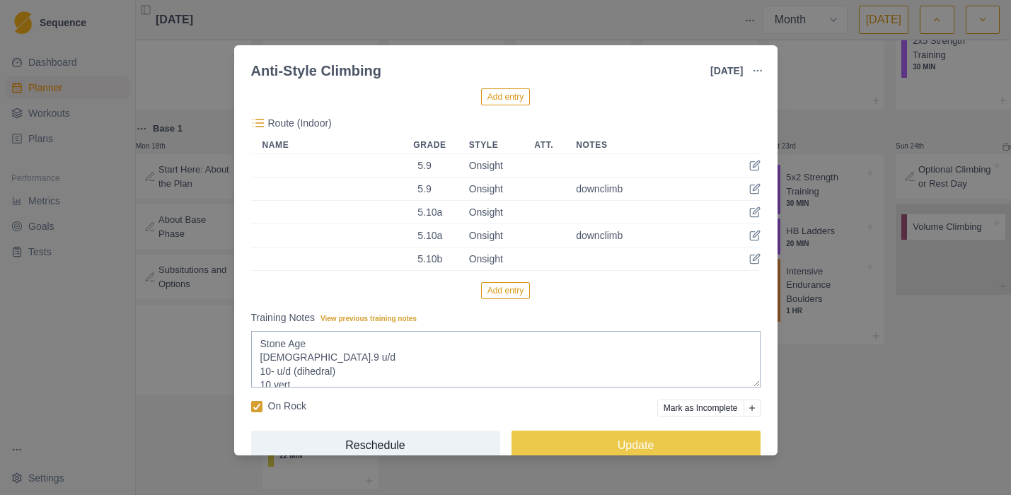
click at [502, 287] on button "Add entry" at bounding box center [505, 290] width 49 height 17
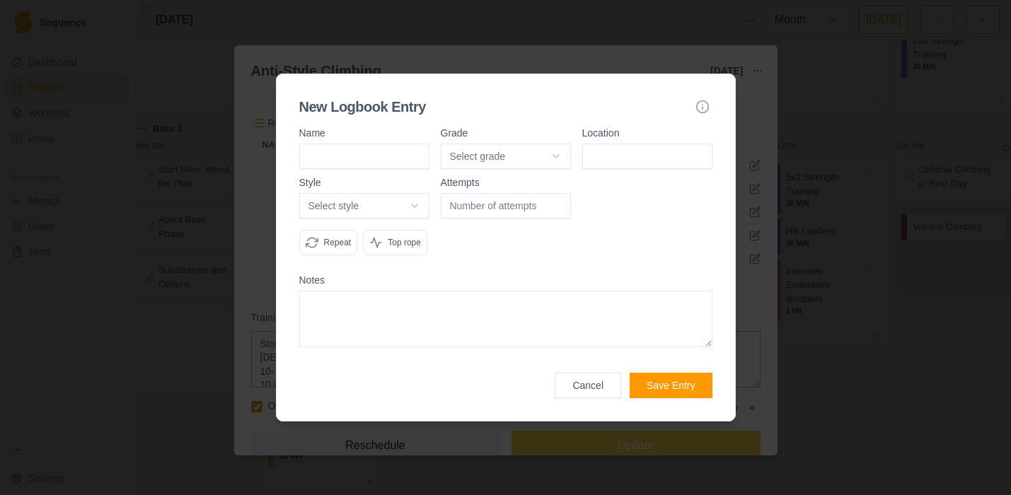
click at [497, 146] on body "Sequence Dashboard Planner Workouts Plans Performance Metrics Goals Tests Setti…" at bounding box center [505, 247] width 1011 height 495
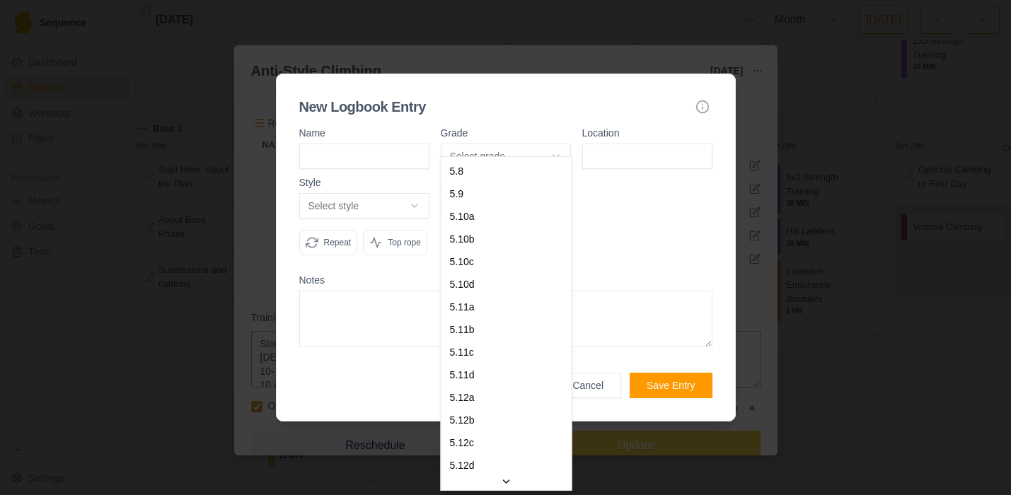
select select "9d36fb51-8d38-49c3-b5dc-7d7f42afbcfa"
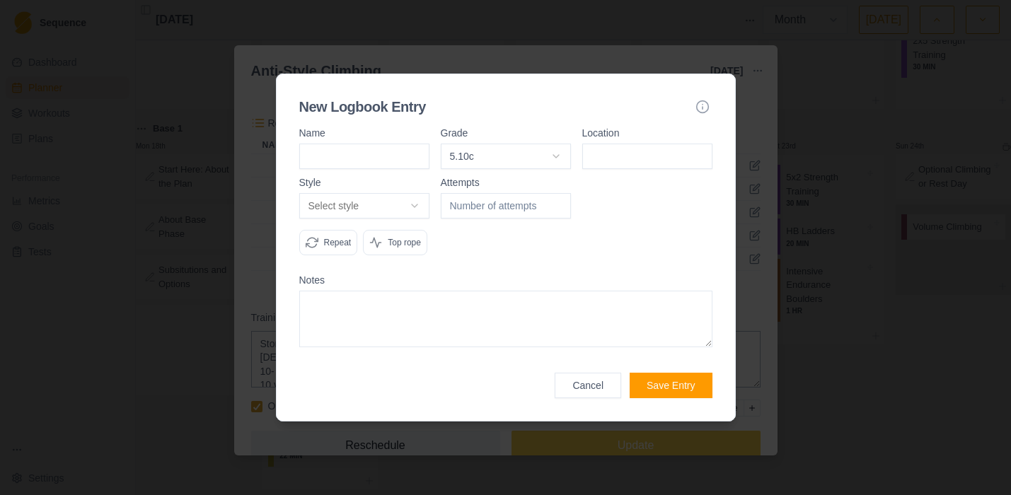
click at [632, 144] on input at bounding box center [647, 156] width 130 height 25
type input "SAN steep"
click at [388, 190] on body "Sequence Dashboard Planner Workouts Plans Performance Metrics Goals Tests Setti…" at bounding box center [505, 247] width 1011 height 495
click at [688, 398] on button "Save Entry" at bounding box center [671, 385] width 82 height 25
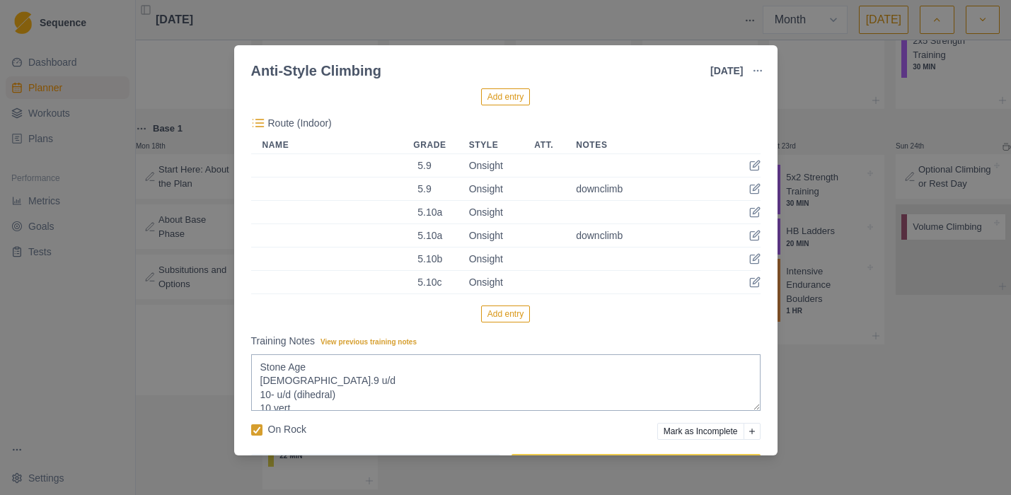
click at [500, 311] on button "Add entry" at bounding box center [505, 314] width 49 height 17
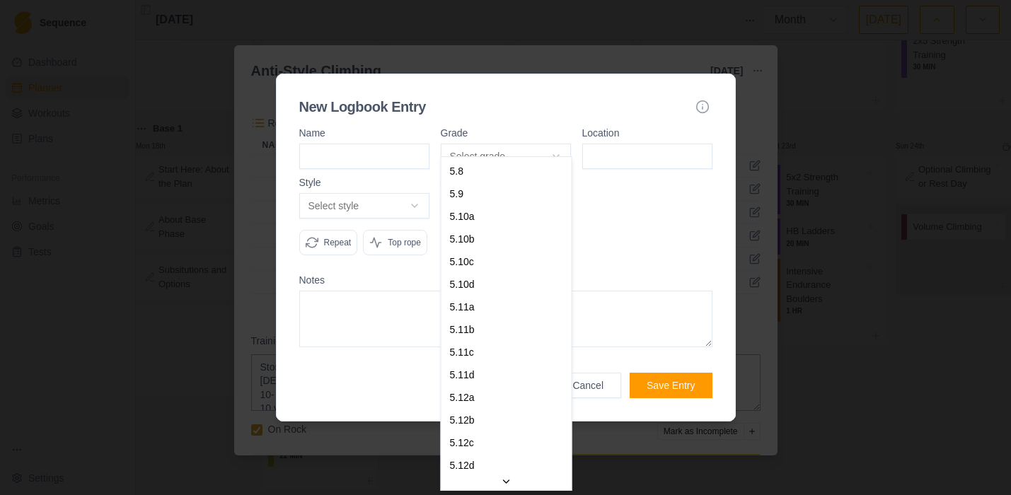
click at [468, 134] on body "Sequence Dashboard Planner Workouts Plans Performance Metrics Goals Tests Setti…" at bounding box center [505, 247] width 1011 height 495
select select "bff312e5-f14e-4ec4-9463-e6281baa9d92"
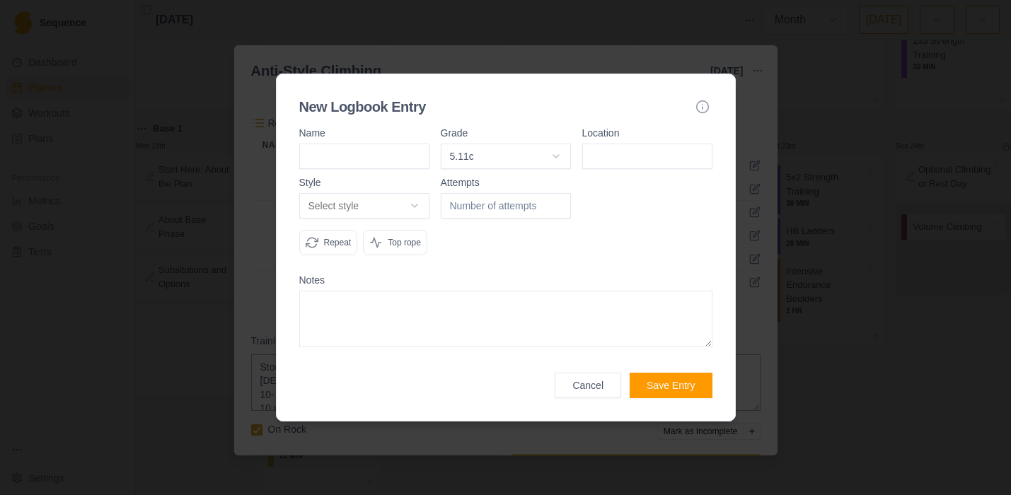
click at [618, 144] on input at bounding box center [647, 156] width 130 height 25
type input "SAN steep"
click at [352, 192] on body "Sequence Dashboard Planner Workouts Plans Performance Metrics Goals Tests Setti…" at bounding box center [505, 247] width 1011 height 495
select select "work"
click at [474, 193] on input "number" at bounding box center [506, 205] width 130 height 25
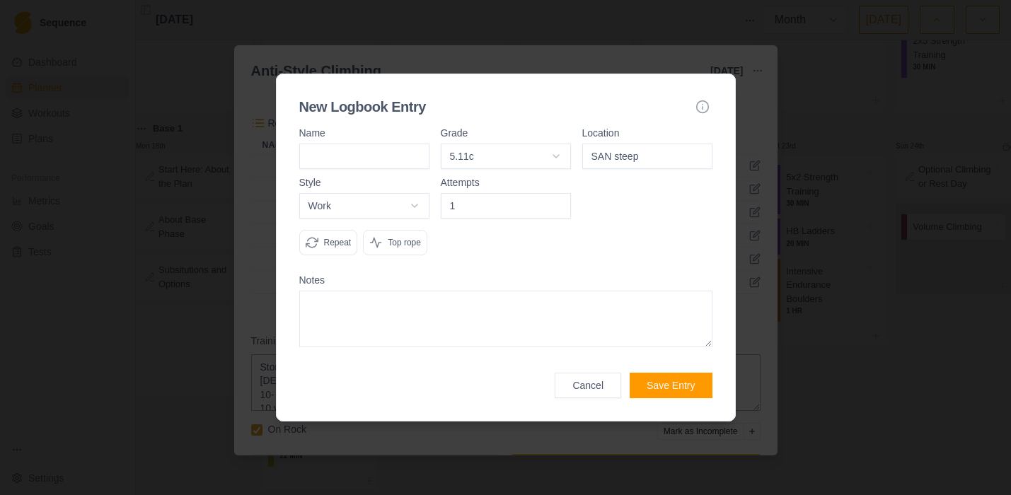
click at [557, 193] on input "1" at bounding box center [506, 205] width 130 height 25
click at [557, 193] on input "2" at bounding box center [506, 205] width 130 height 25
click at [557, 193] on input "3" at bounding box center [506, 205] width 130 height 25
type input "2"
click at [556, 194] on input "2" at bounding box center [506, 205] width 130 height 25
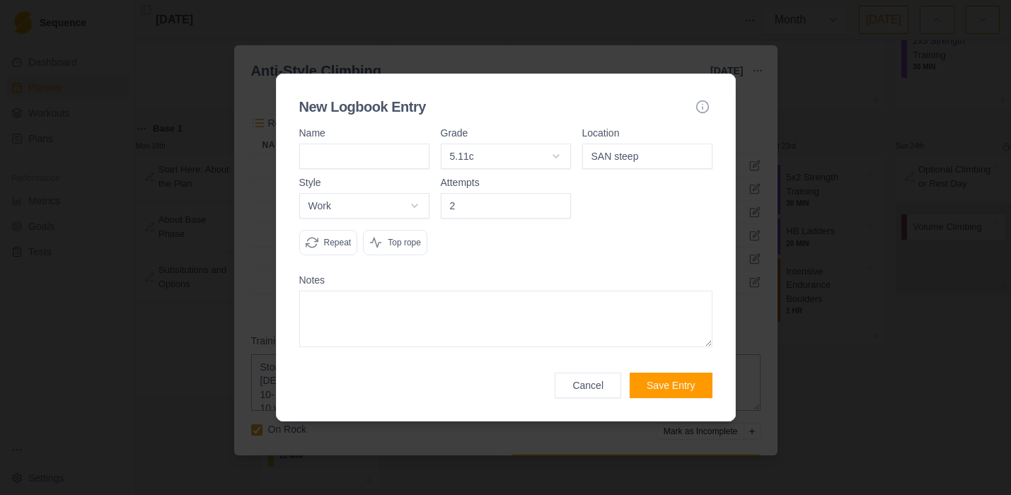
click at [381, 327] on textarea at bounding box center [505, 319] width 413 height 57
type textarea "Two hung. Fitness/power issue. could do all the moves fresh"
click at [683, 397] on button "Save Entry" at bounding box center [671, 385] width 82 height 25
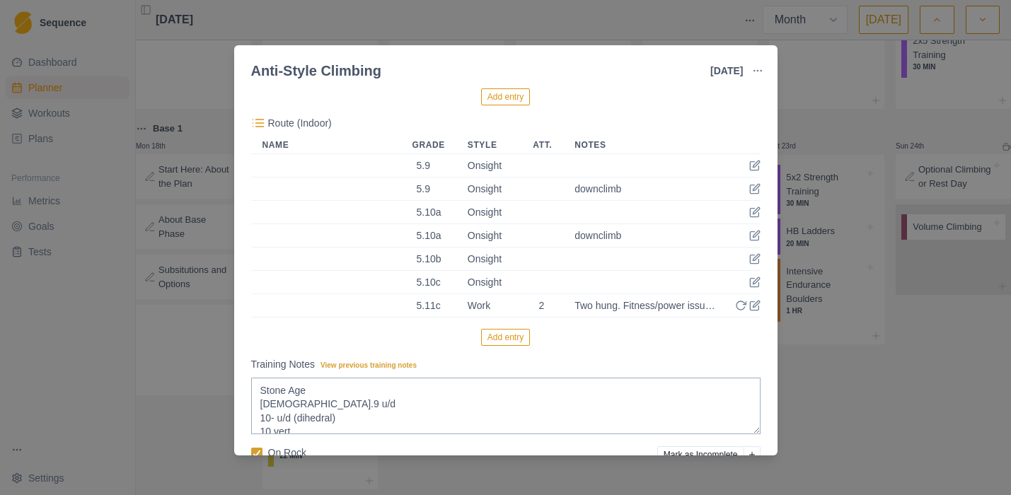
click at [509, 332] on button "Add entry" at bounding box center [505, 337] width 49 height 17
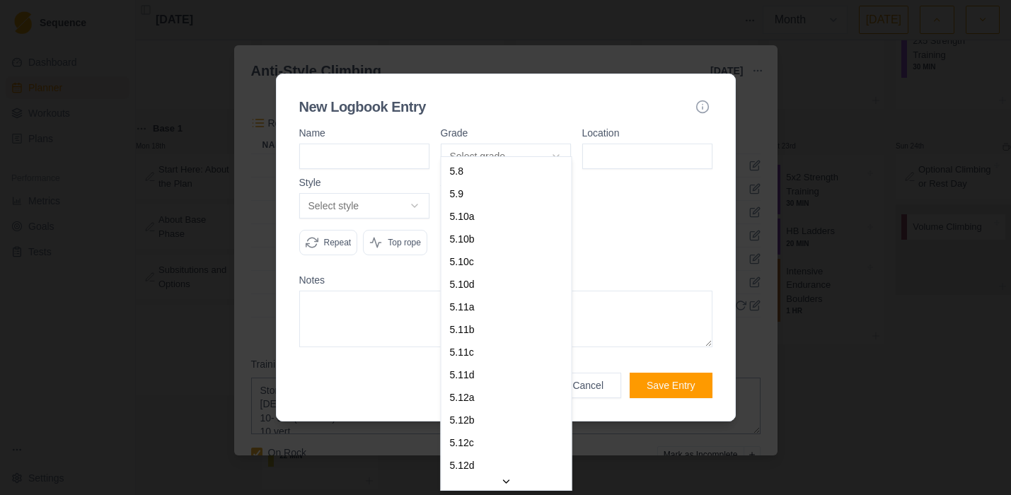
click at [533, 131] on body "Sequence Dashboard Planner Workouts Plans Performance Metrics Goals Tests Setti…" at bounding box center [505, 247] width 1011 height 495
select select "7c885968-9c7b-4140-beee-60fc9fdc9224"
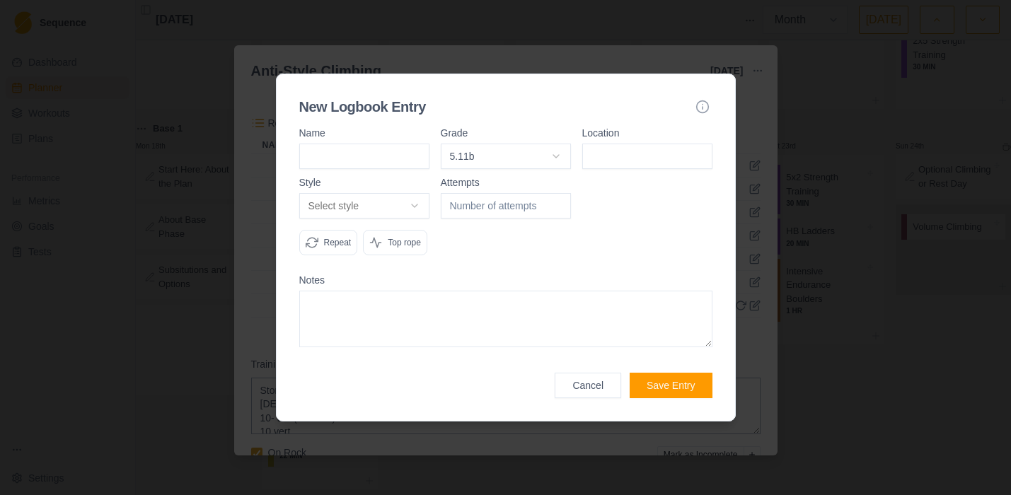
click at [630, 144] on input at bounding box center [647, 156] width 130 height 25
type input "r"
type input "SAN right"
click at [348, 192] on body "Sequence Dashboard Planner Workouts Plans Performance Metrics Goals Tests Setti…" at bounding box center [505, 247] width 1011 height 495
click at [388, 249] on p "Top rope" at bounding box center [404, 242] width 33 height 13
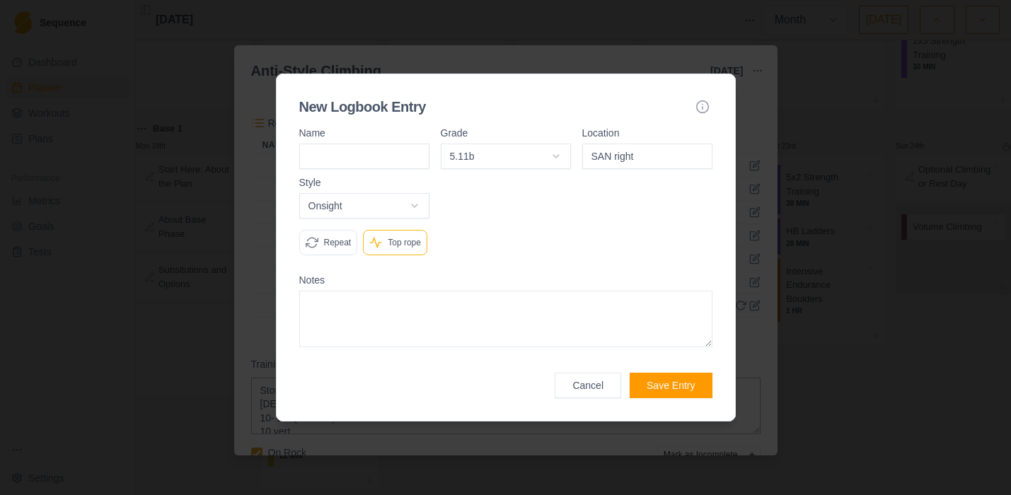
click at [681, 398] on button "Save Entry" at bounding box center [671, 385] width 82 height 25
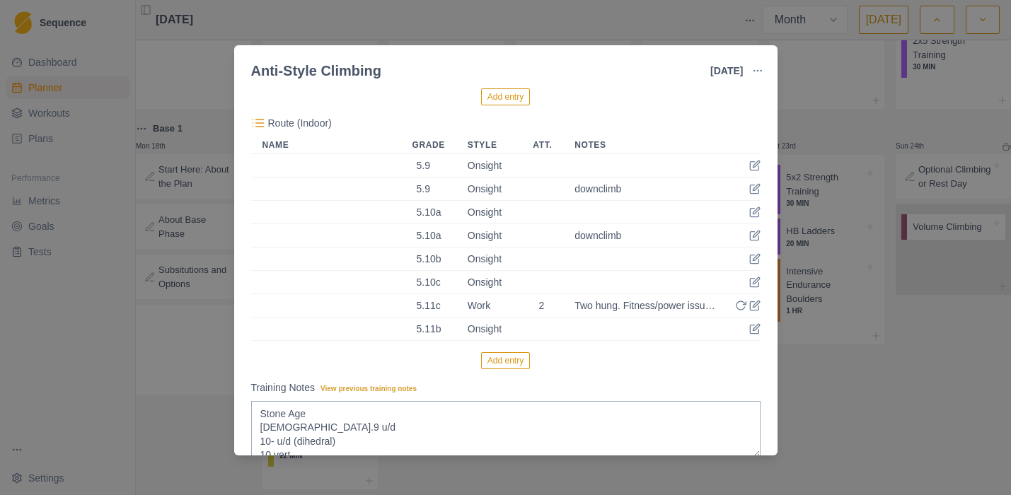
click at [502, 359] on button "Add entry" at bounding box center [505, 360] width 49 height 17
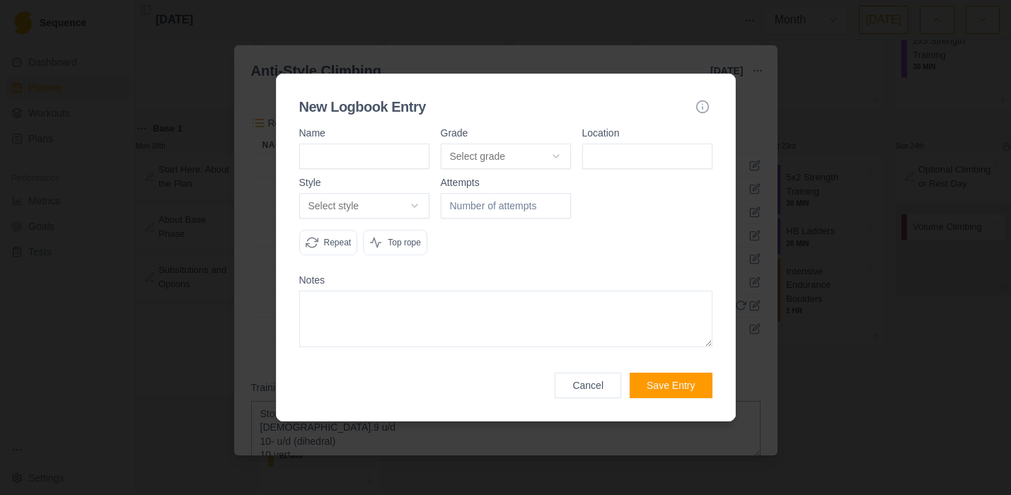
click at [515, 140] on body "Sequence Dashboard Planner Workouts Plans Performance Metrics Goals Tests Setti…" at bounding box center [505, 247] width 1011 height 495
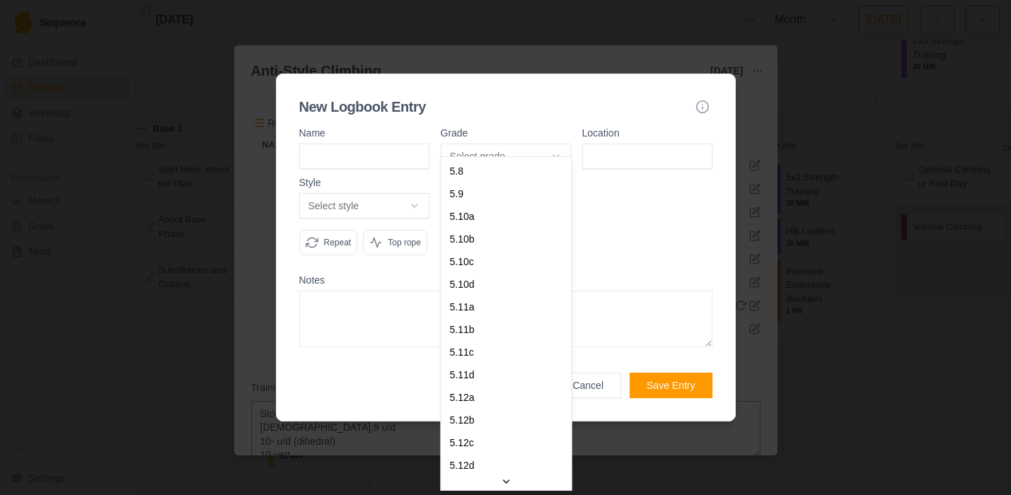
select select "841e9395-8ba2-4200-9142-a48731e75a15"
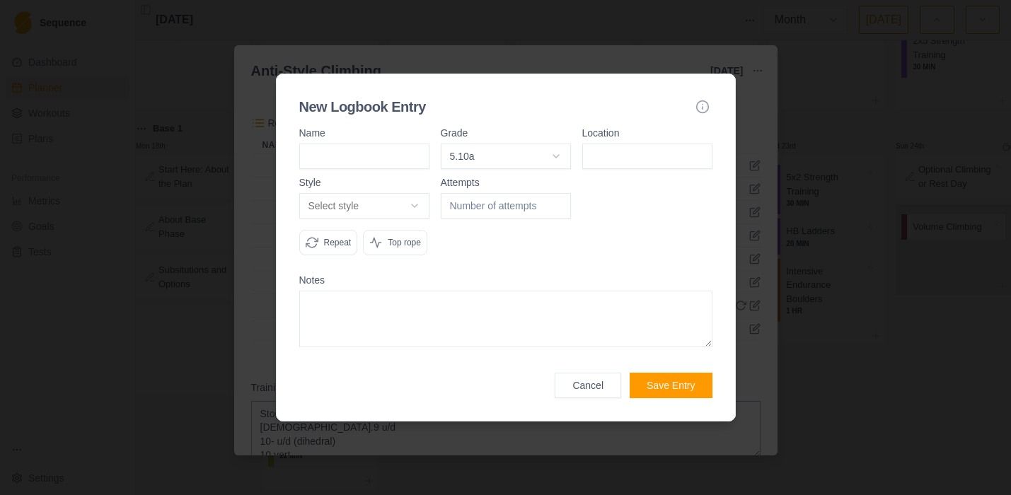
click at [635, 144] on input at bounding box center [647, 156] width 130 height 25
type input "SAN right"
click at [402, 192] on body "Sequence Dashboard Planner Workouts Plans Performance Metrics Goals Tests Setti…" at bounding box center [505, 247] width 1011 height 495
click at [323, 230] on div "Repeat" at bounding box center [328, 242] width 59 height 25
click at [685, 398] on button "Save Entry" at bounding box center [671, 385] width 82 height 25
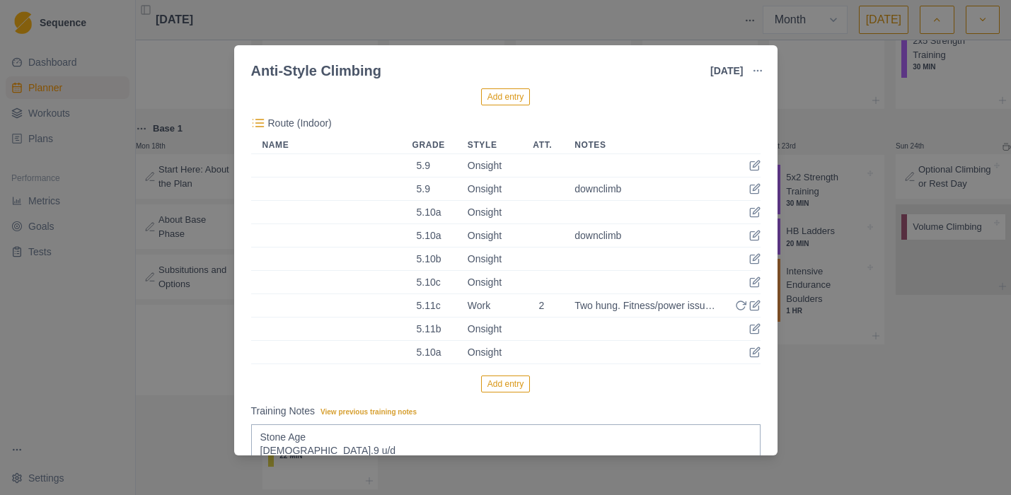
scroll to position [569, 0]
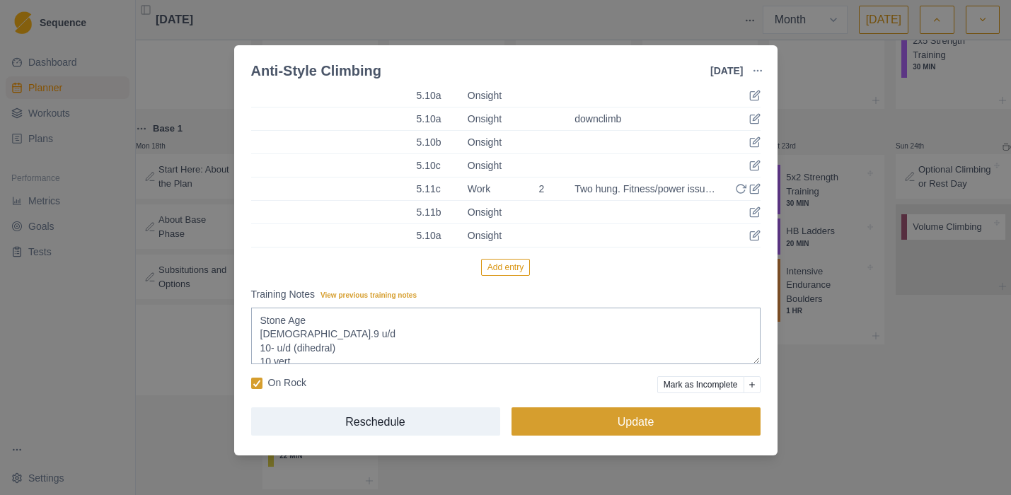
click at [650, 425] on button "Update" at bounding box center [636, 422] width 249 height 28
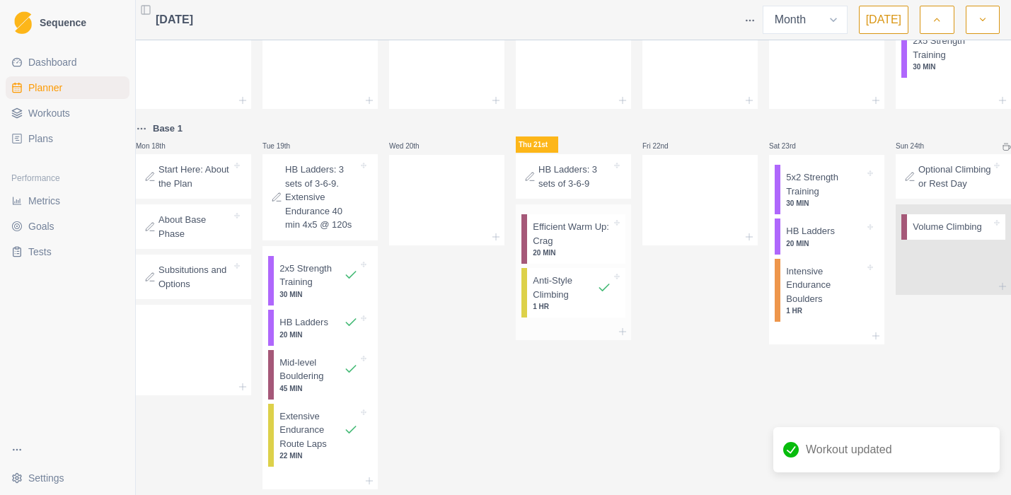
click at [560, 301] on p "Anti-Style Climbing" at bounding box center [565, 288] width 64 height 28
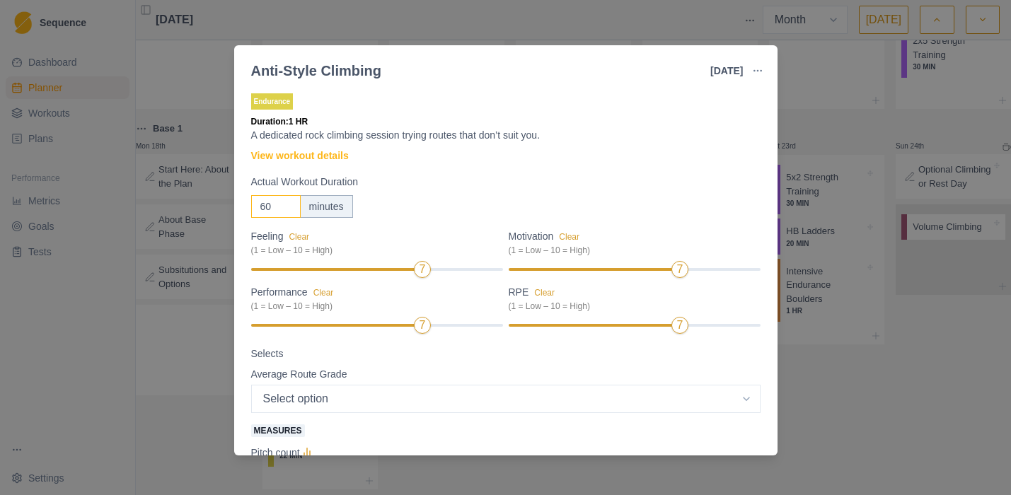
click at [271, 207] on input "60" at bounding box center [276, 206] width 50 height 23
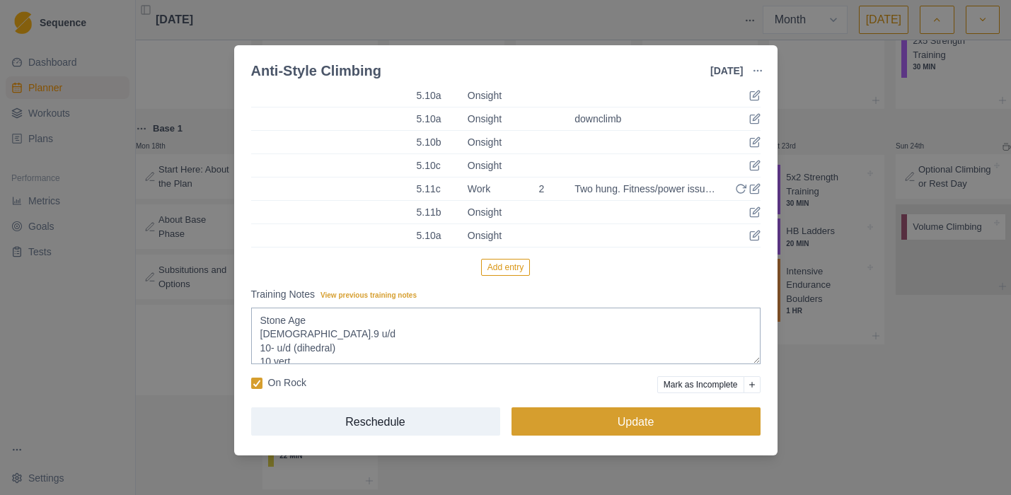
type input "120"
click at [693, 419] on button "Update" at bounding box center [636, 422] width 249 height 28
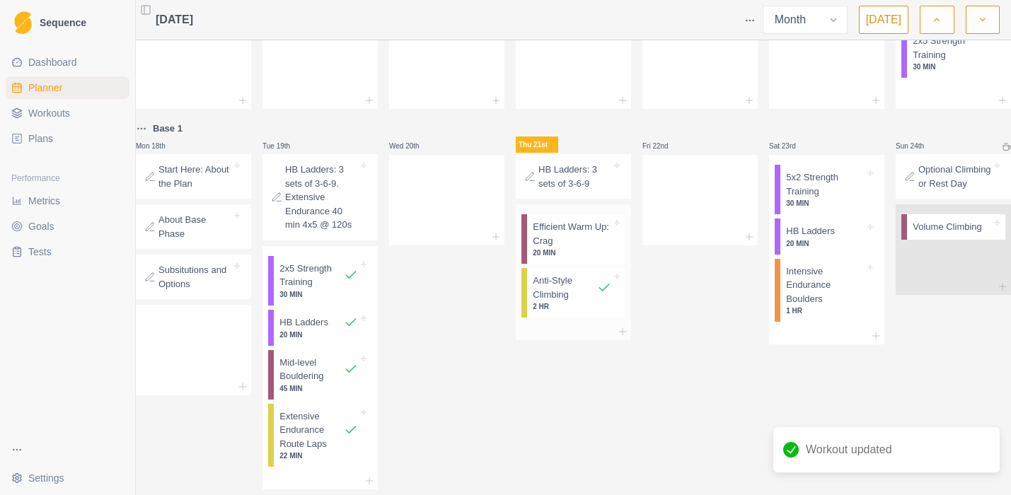
click at [569, 243] on p "Efficient Warm Up: Crag" at bounding box center [572, 234] width 79 height 28
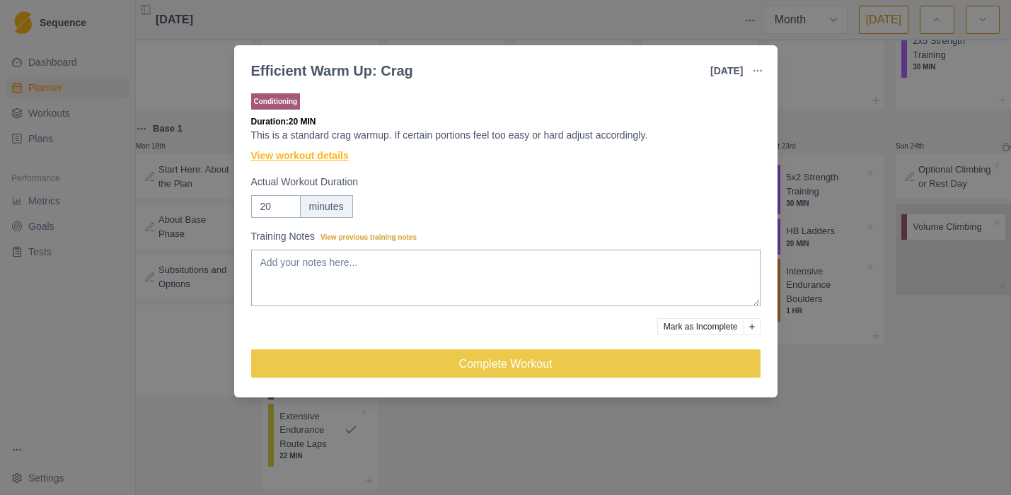
click at [287, 156] on link "View workout details" at bounding box center [300, 156] width 98 height 15
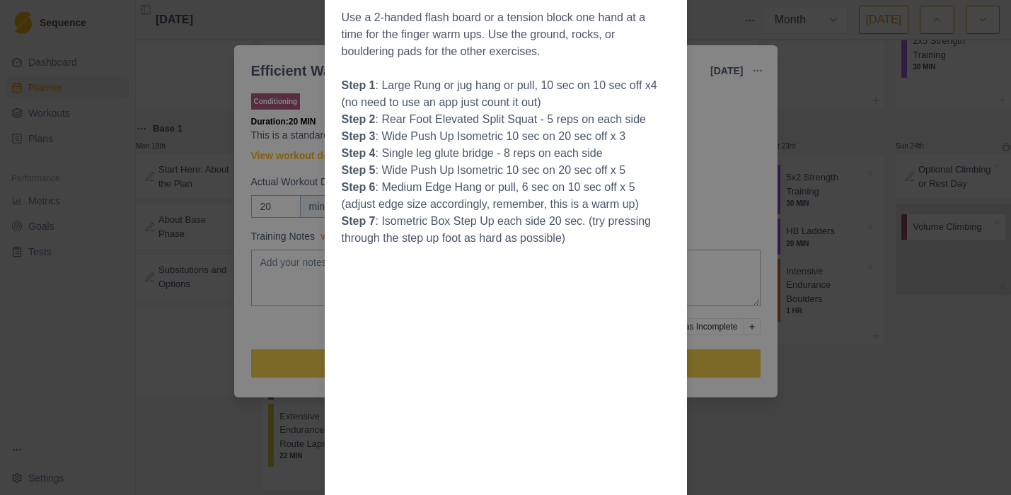
scroll to position [0, 0]
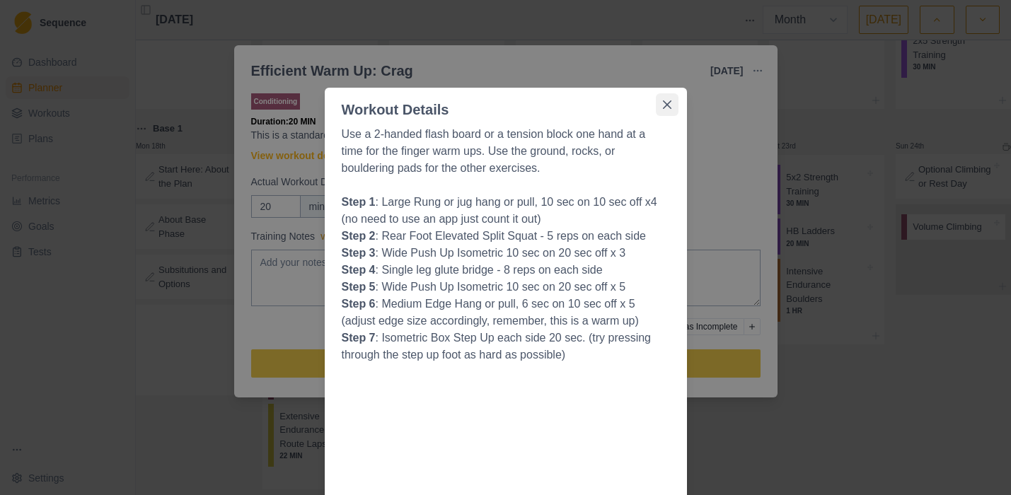
click at [673, 103] on button "Close" at bounding box center [667, 104] width 23 height 23
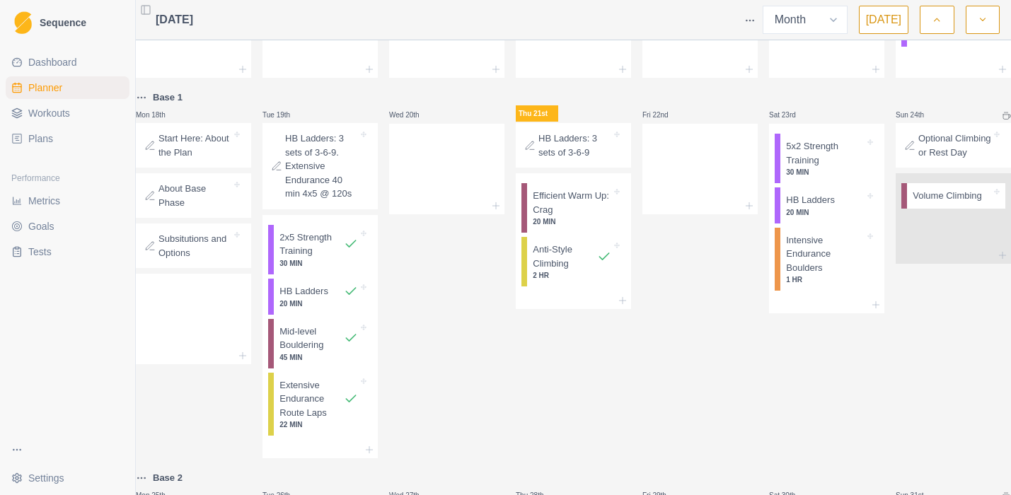
scroll to position [369, 0]
click at [806, 269] on p "Intensive Endurance Boulders" at bounding box center [825, 253] width 79 height 42
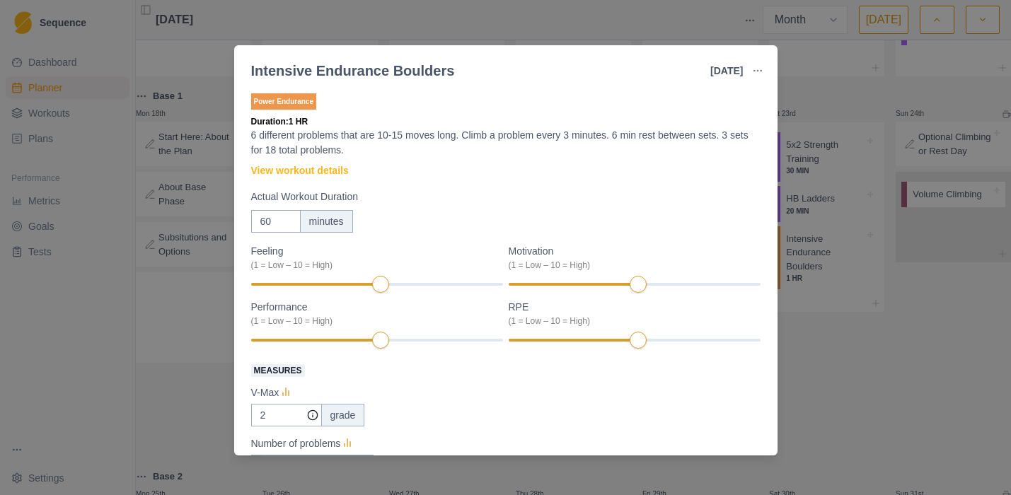
click at [913, 327] on div "Intensive Endurance Boulders [DATE] Link To Goal View Workout Metrics Edit Orig…" at bounding box center [505, 247] width 1011 height 495
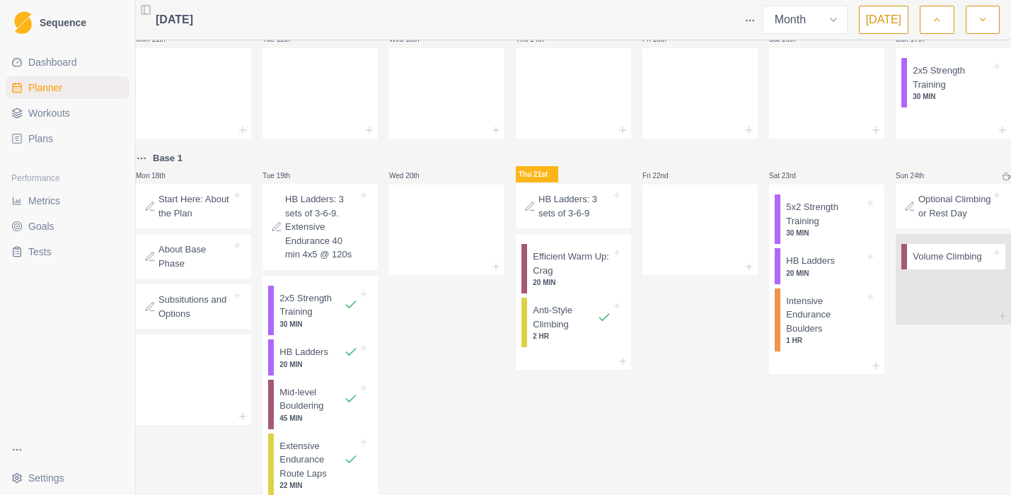
scroll to position [304, 0]
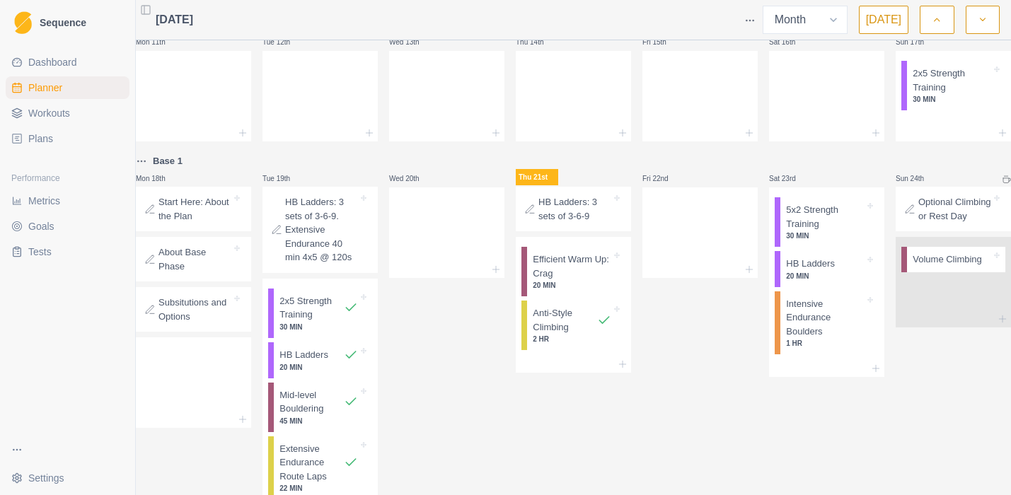
click at [205, 316] on p "Subsitutions and Options" at bounding box center [195, 310] width 73 height 28
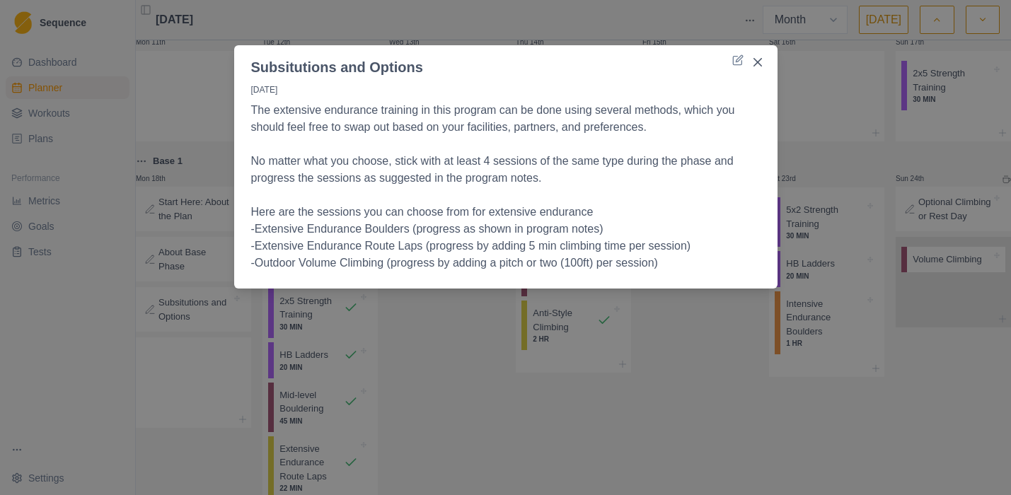
click at [610, 246] on p "-Extensive Endurance Route Laps (progress by adding 5 min climbing time per ses…" at bounding box center [505, 246] width 509 height 17
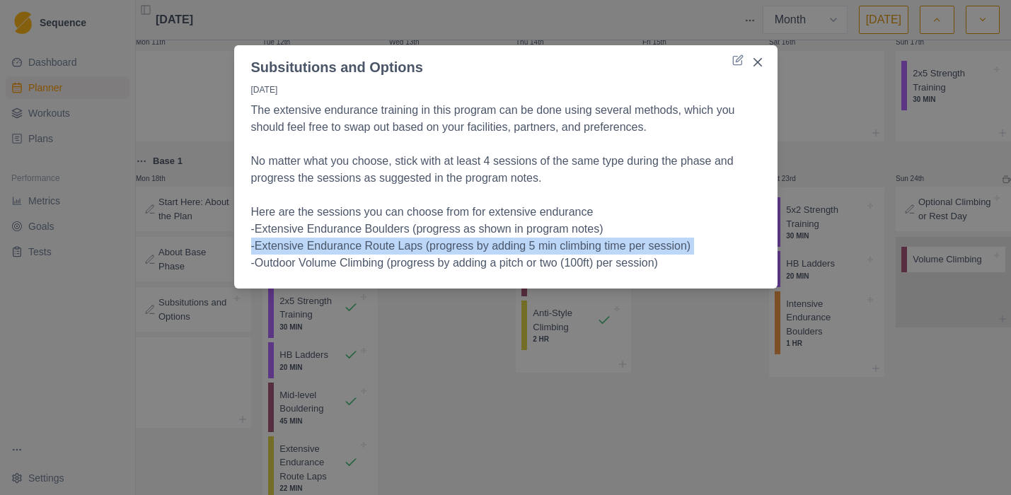
click at [610, 246] on p "-Extensive Endurance Route Laps (progress by adding 5 min climbing time per ses…" at bounding box center [505, 246] width 509 height 17
click at [760, 64] on icon "Close" at bounding box center [757, 62] width 8 height 8
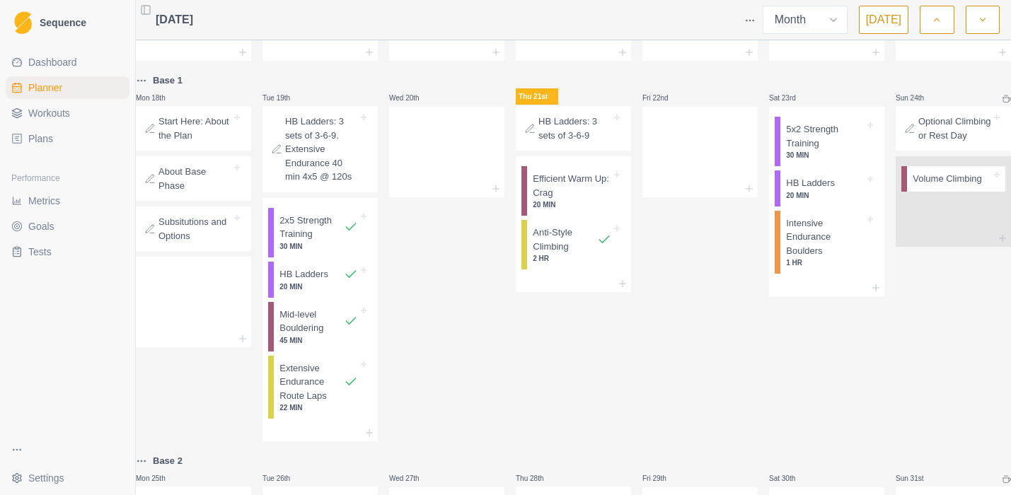
scroll to position [391, 0]
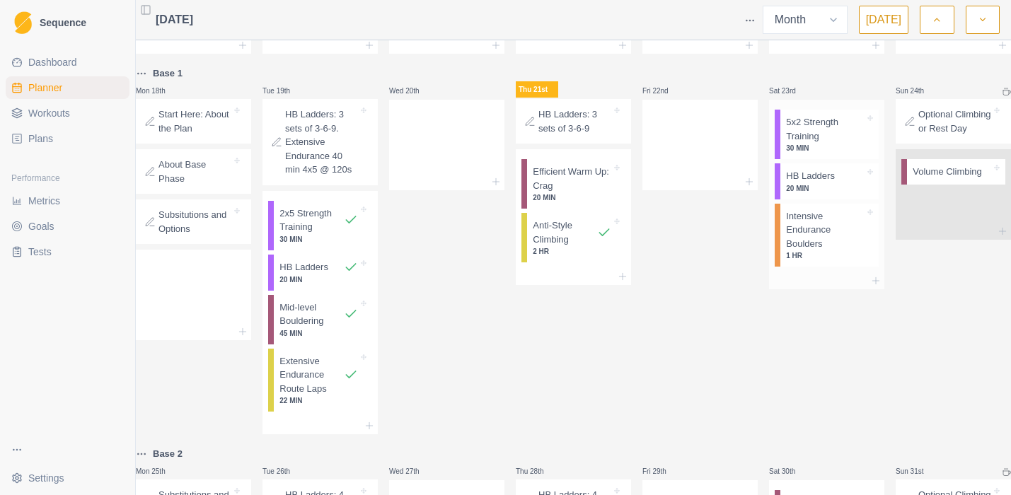
click at [797, 259] on p "1 HR" at bounding box center [825, 256] width 79 height 11
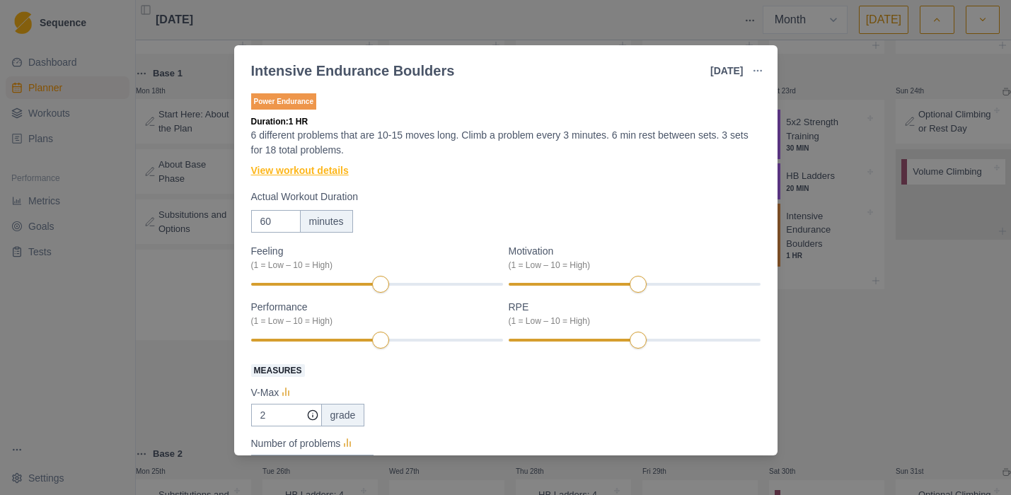
click at [332, 170] on link "View workout details" at bounding box center [300, 170] width 98 height 15
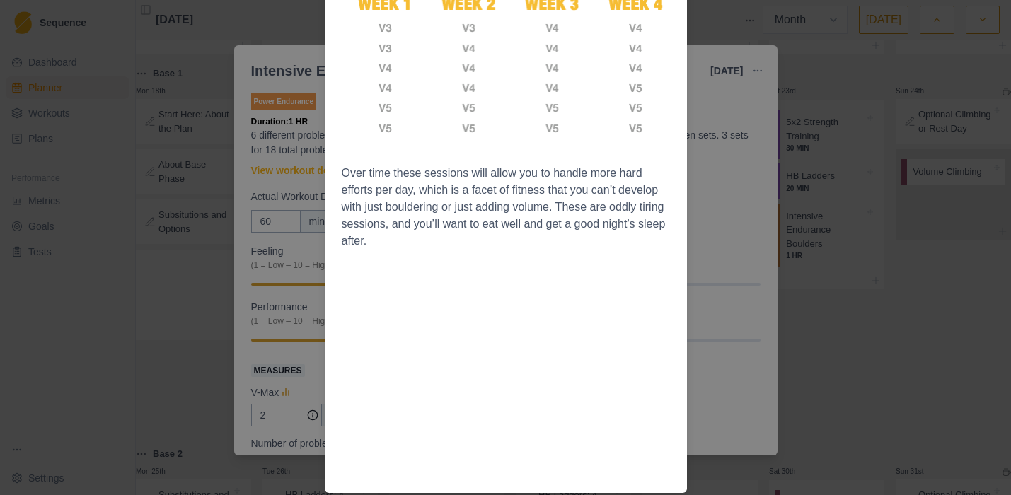
scroll to position [0, 0]
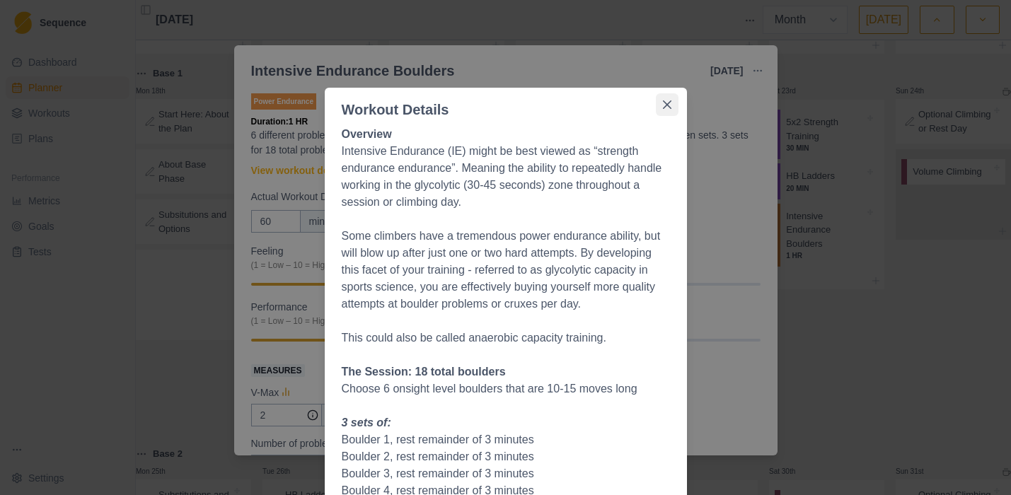
click at [672, 103] on button "Close" at bounding box center [667, 104] width 23 height 23
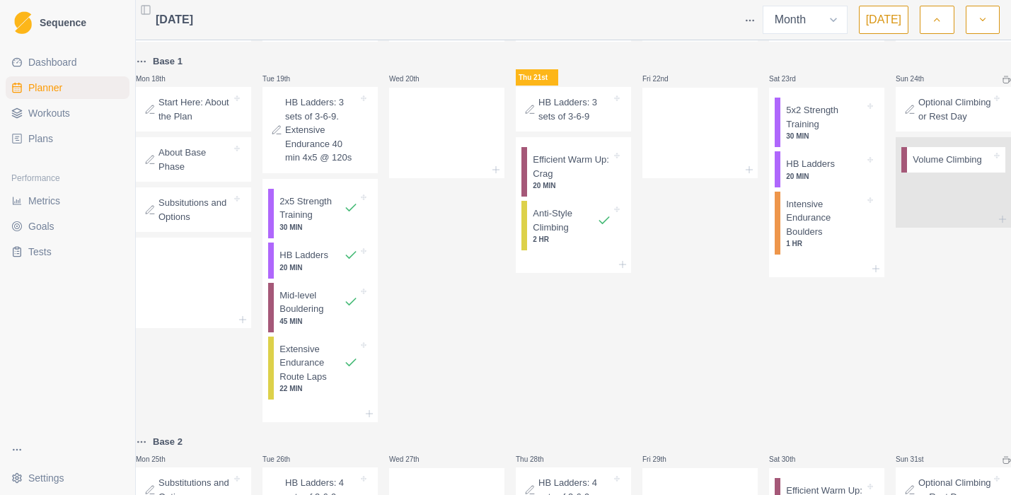
scroll to position [382, 0]
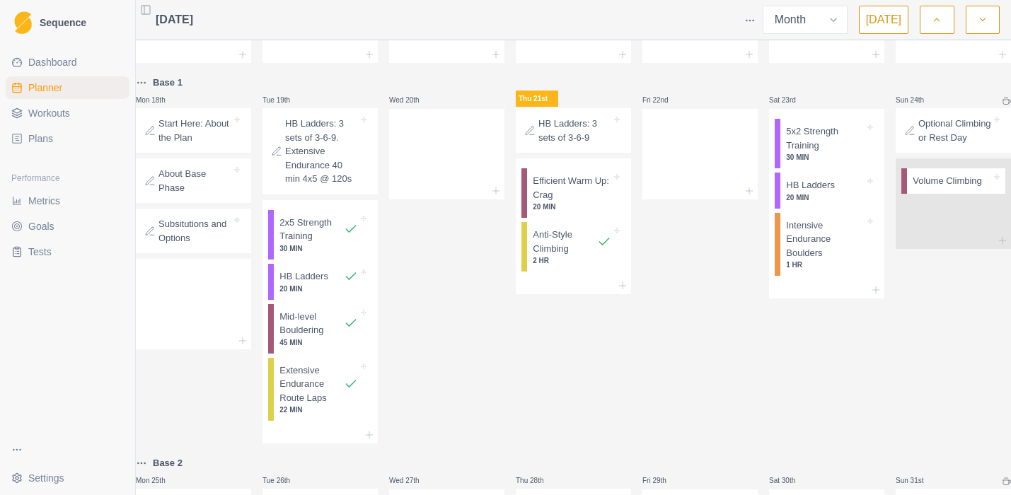
click at [42, 111] on span "Workouts" at bounding box center [49, 113] width 42 height 14
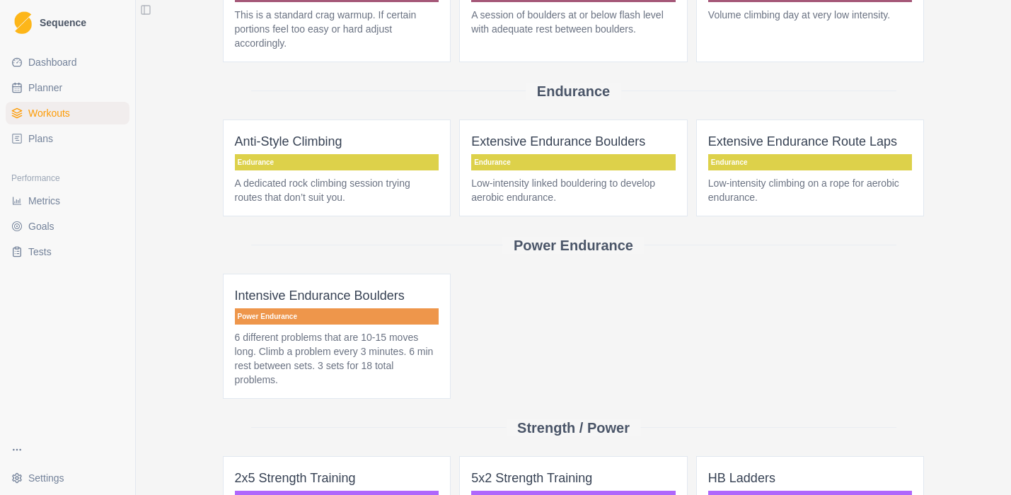
scroll to position [234, 0]
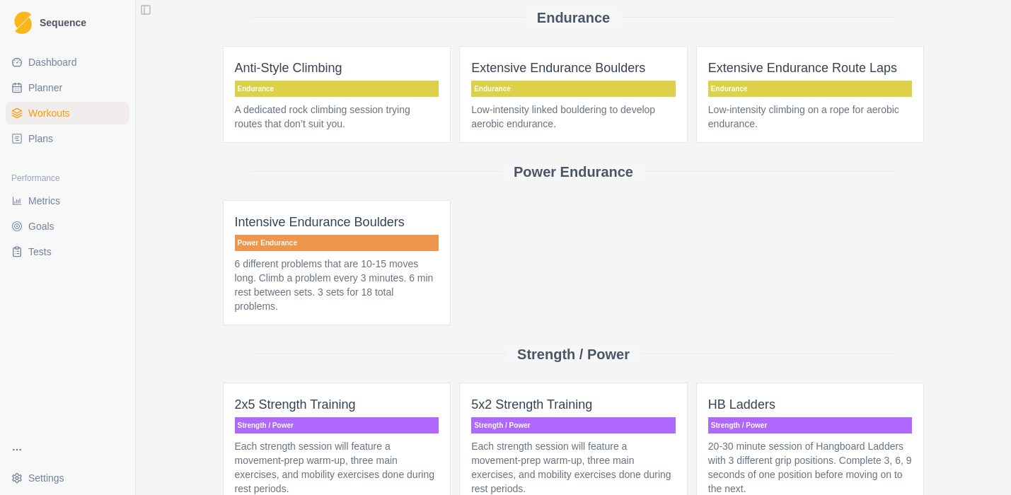
click at [302, 285] on p "6 different problems that are 10-15 moves long. Climb a problem every 3 minutes…" at bounding box center [337, 285] width 205 height 57
